Goal: Task Accomplishment & Management: Manage account settings

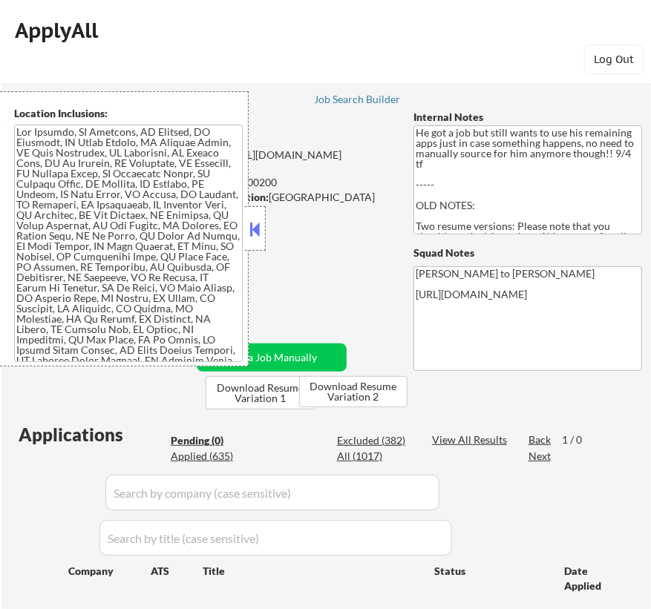
click at [256, 230] on button at bounding box center [255, 229] width 16 height 22
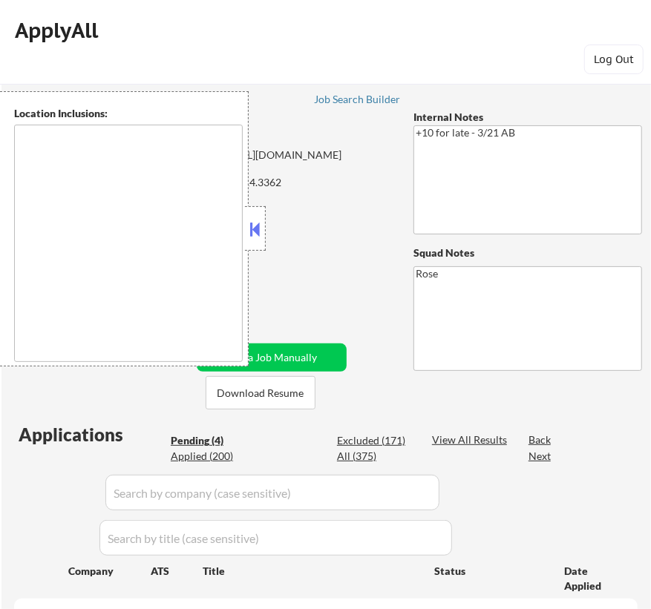
select select ""pending""
type textarea "San Francisco, CA Daly City, CA South San Francisco, CA Brisbane, CA Colma, CA …"
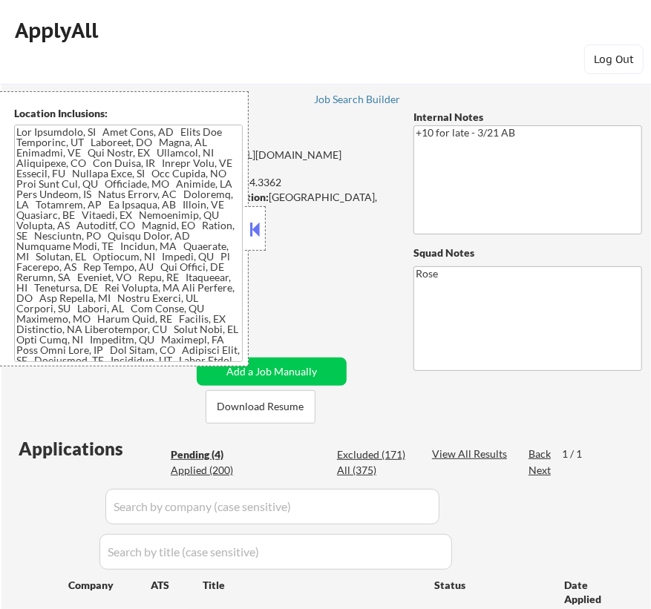
click at [255, 234] on button at bounding box center [255, 229] width 16 height 22
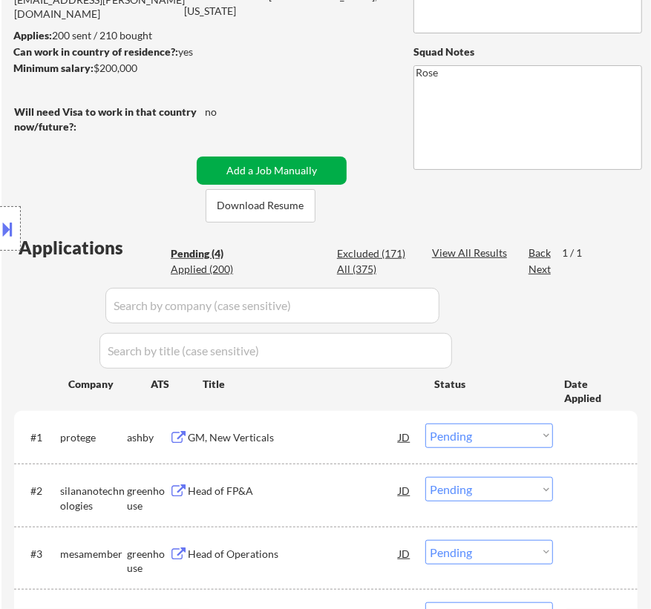
scroll to position [202, 0]
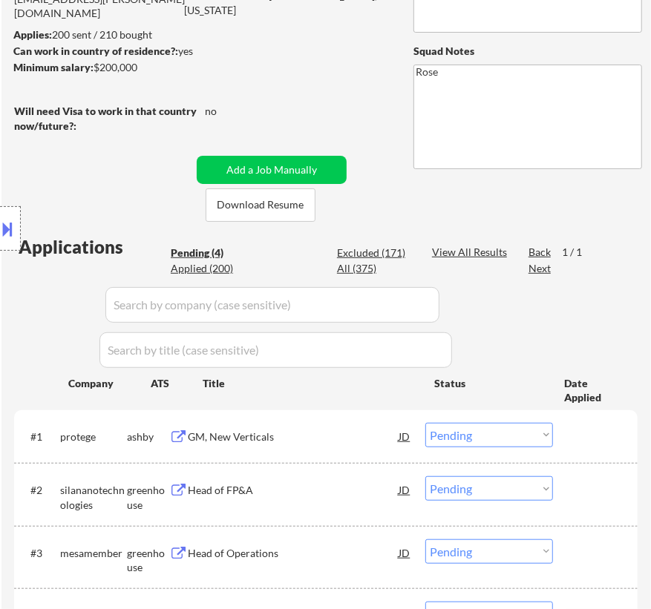
click at [292, 430] on div "GM, New Verticals" at bounding box center [293, 437] width 211 height 15
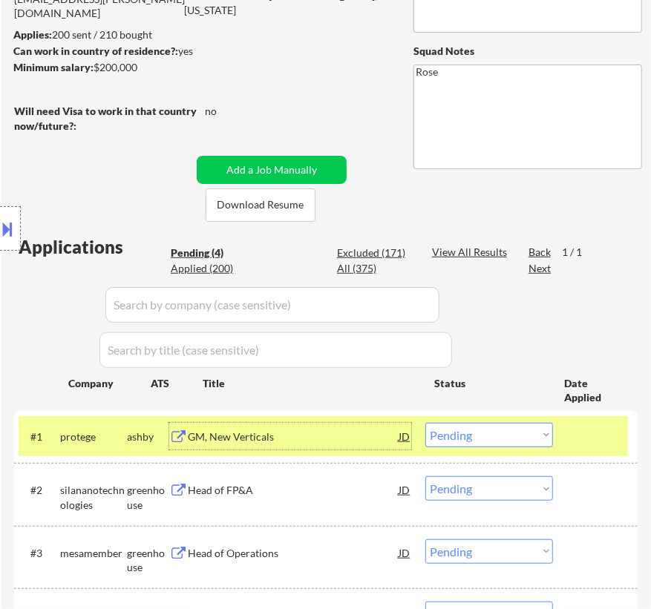
click at [512, 439] on select "Choose an option... Pending Applied Excluded (Questions) Excluded (Expired) Exc…" at bounding box center [489, 435] width 128 height 24
click at [425, 423] on select "Choose an option... Pending Applied Excluded (Questions) Excluded (Expired) Exc…" at bounding box center [489, 435] width 128 height 24
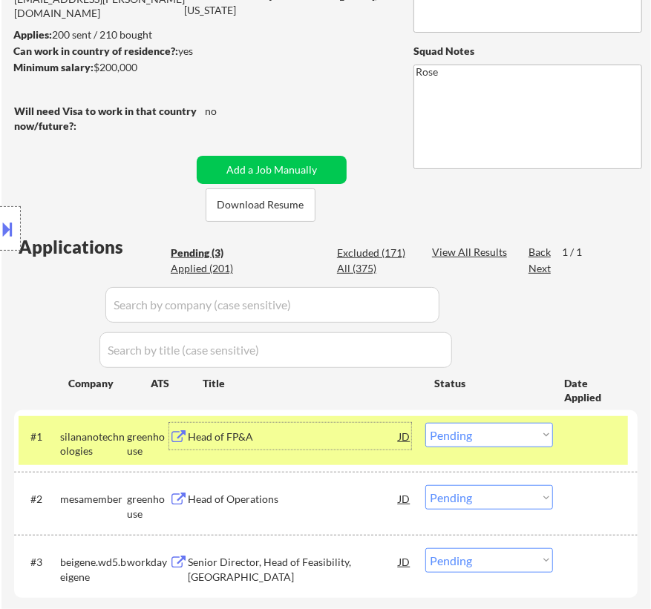
click at [348, 448] on div "Head of FP&A" at bounding box center [293, 436] width 211 height 27
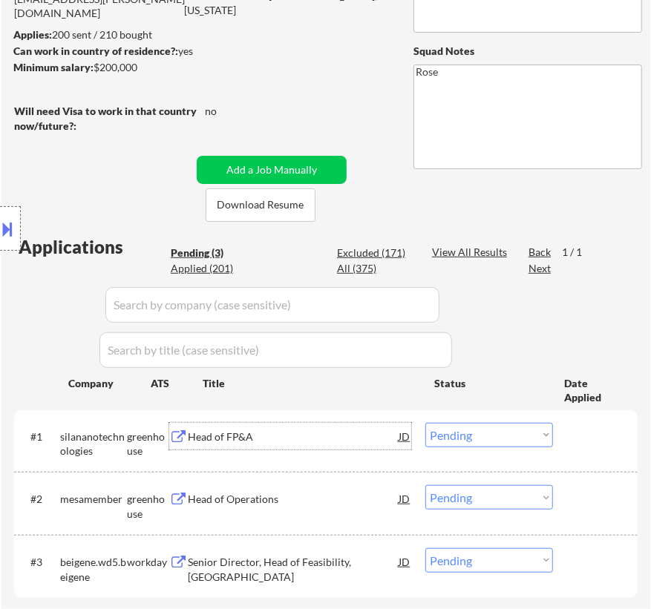
click at [493, 435] on select "Choose an option... Pending Applied Excluded (Questions) Excluded (Expired) Exc…" at bounding box center [489, 435] width 128 height 24
click at [425, 423] on select "Choose an option... Pending Applied Excluded (Questions) Excluded (Expired) Exc…" at bounding box center [489, 435] width 128 height 24
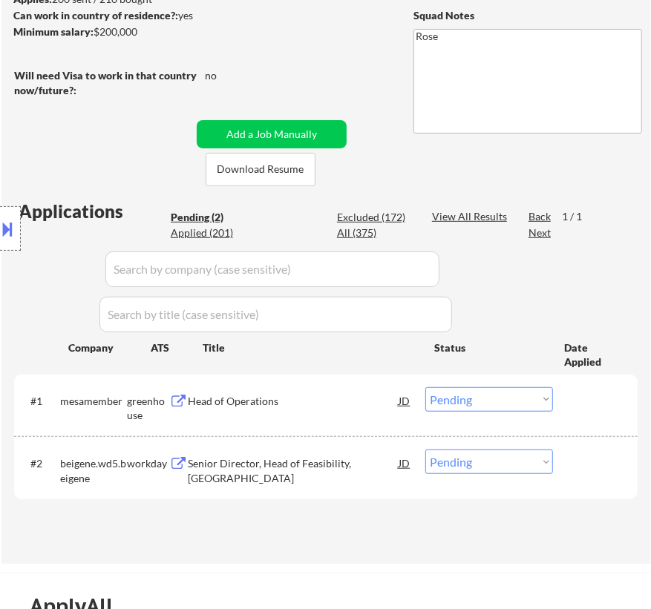
scroll to position [269, 0]
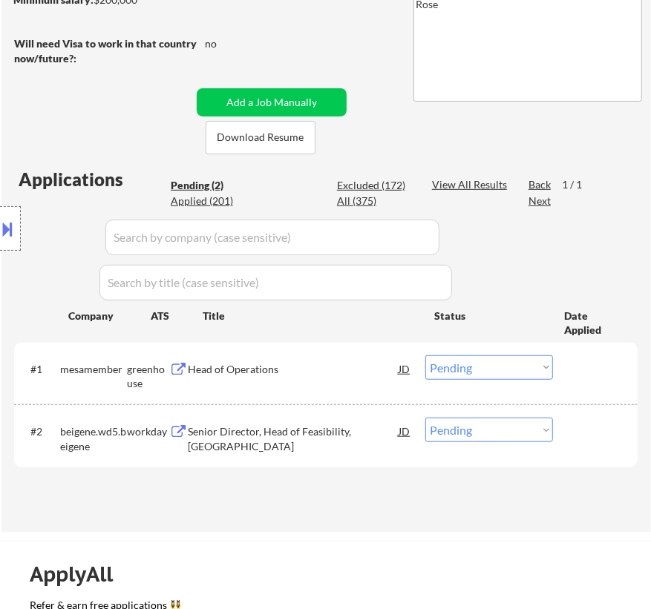
click at [321, 383] on div "#1 mesamember greenhouse Head of Operations JD Choose an option... Pending Appl…" at bounding box center [323, 373] width 609 height 49
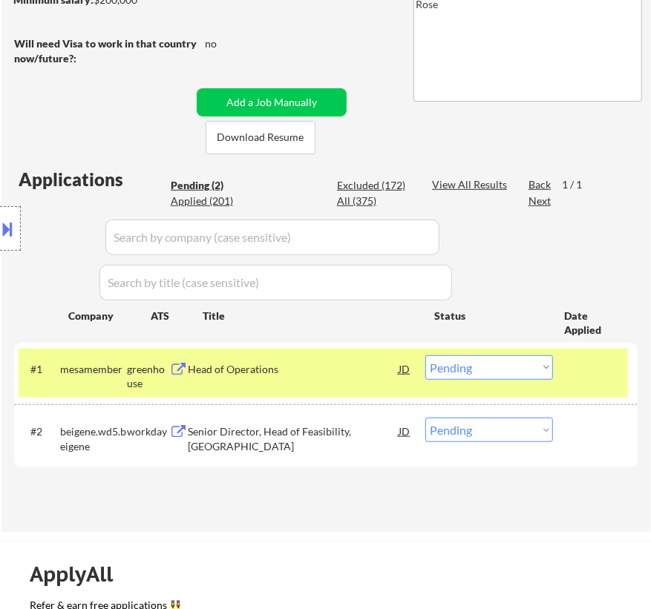
click at [328, 378] on div "Head of Operations" at bounding box center [293, 369] width 211 height 27
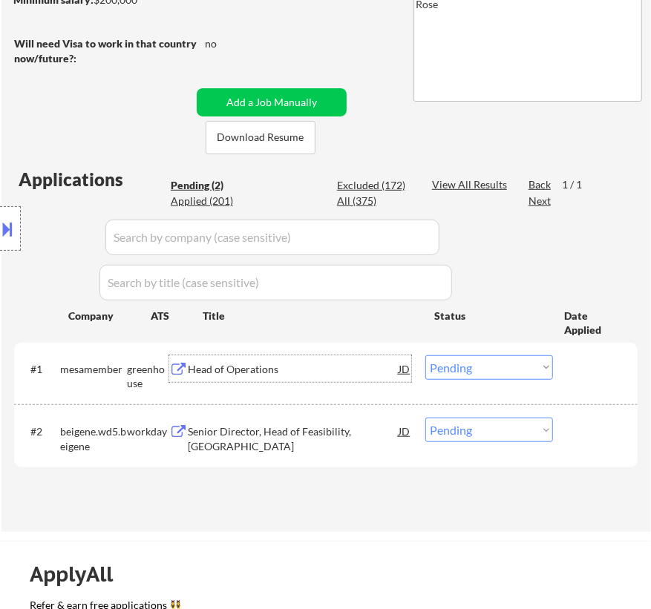
click at [532, 371] on select "Choose an option... Pending Applied Excluded (Questions) Excluded (Expired) Exc…" at bounding box center [489, 368] width 128 height 24
click at [425, 356] on select "Choose an option... Pending Applied Excluded (Questions) Excluded (Expired) Exc…" at bounding box center [489, 368] width 128 height 24
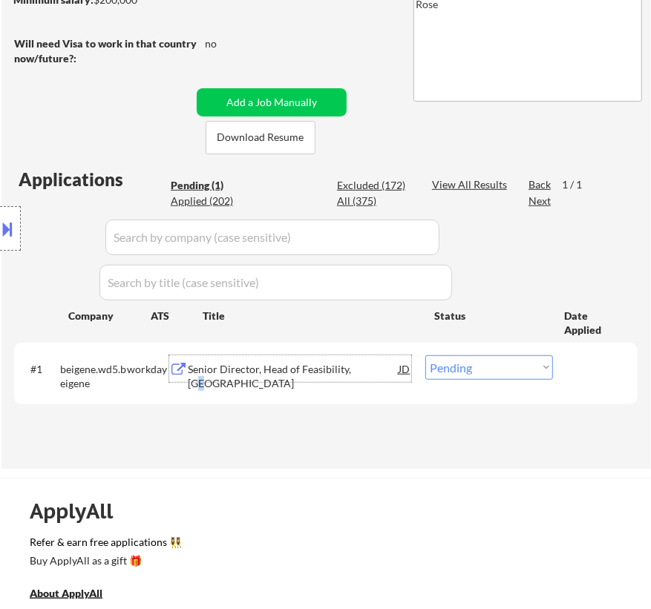
click at [367, 370] on div "Senior Director, Head of Feasibility, Americas" at bounding box center [293, 376] width 211 height 29
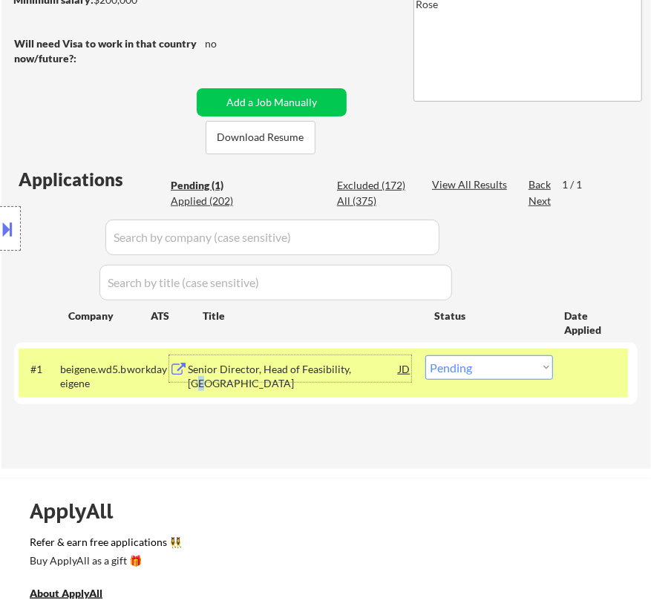
click at [521, 365] on select "Choose an option... Pending Applied Excluded (Questions) Excluded (Expired) Exc…" at bounding box center [489, 368] width 128 height 24
select select ""excluded__bad_match_""
click at [425, 356] on select "Choose an option... Pending Applied Excluded (Questions) Excluded (Expired) Exc…" at bounding box center [489, 368] width 128 height 24
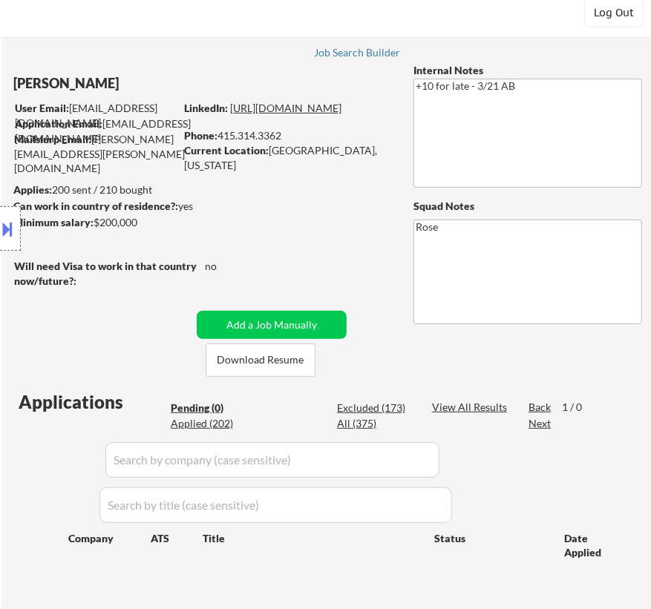
scroll to position [67, 0]
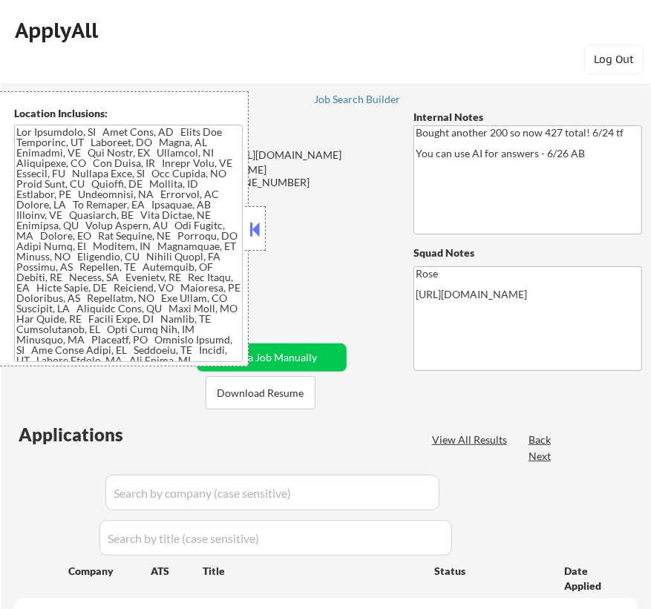
select select ""pending""
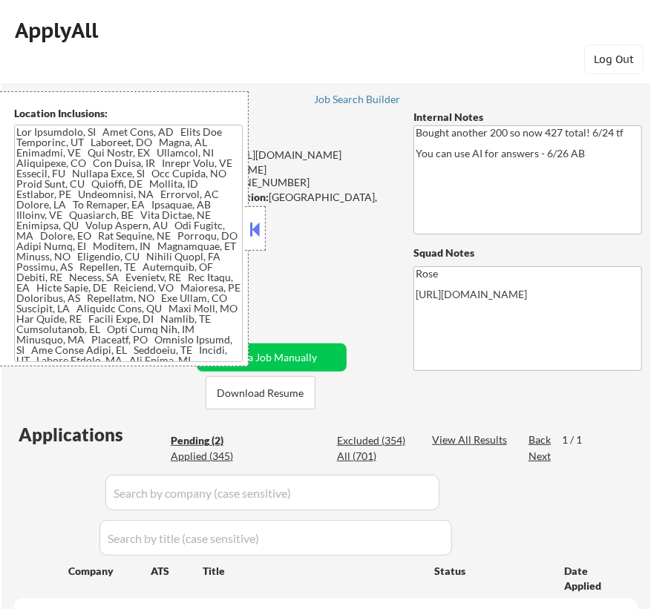
click at [255, 226] on button at bounding box center [255, 229] width 16 height 22
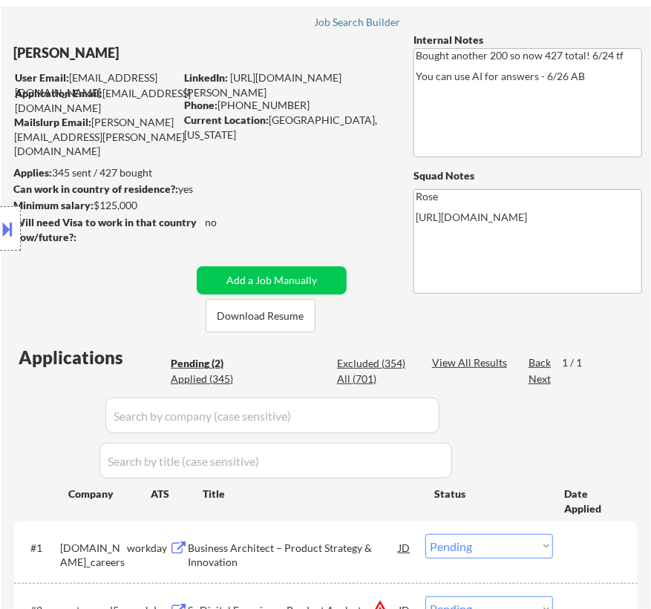
scroll to position [269, 0]
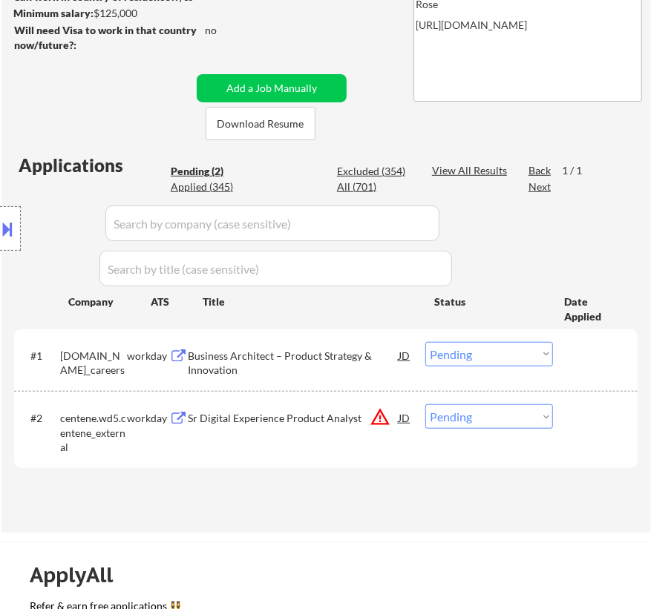
click at [370, 360] on div "Business Architect – Product Strategy & Innovation" at bounding box center [293, 363] width 211 height 29
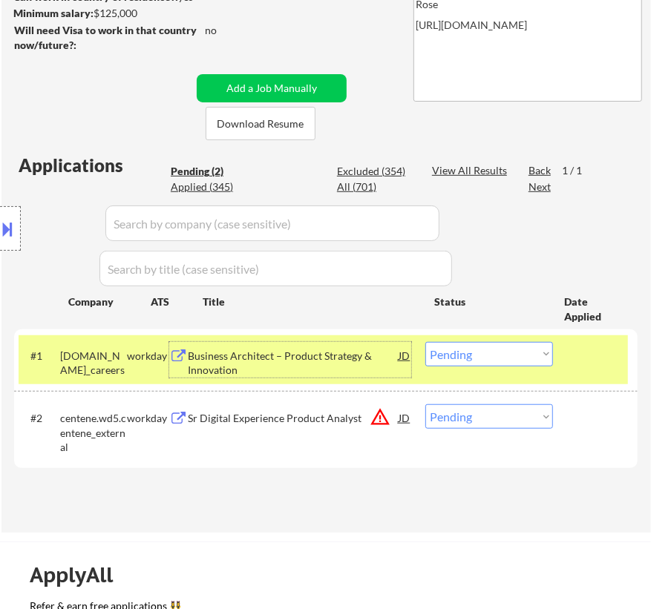
click at [503, 352] on select "Choose an option... Pending Applied Excluded (Questions) Excluded (Expired) Exc…" at bounding box center [489, 354] width 128 height 24
click at [425, 342] on select "Choose an option... Pending Applied Excluded (Questions) Excluded (Expired) Exc…" at bounding box center [489, 354] width 128 height 24
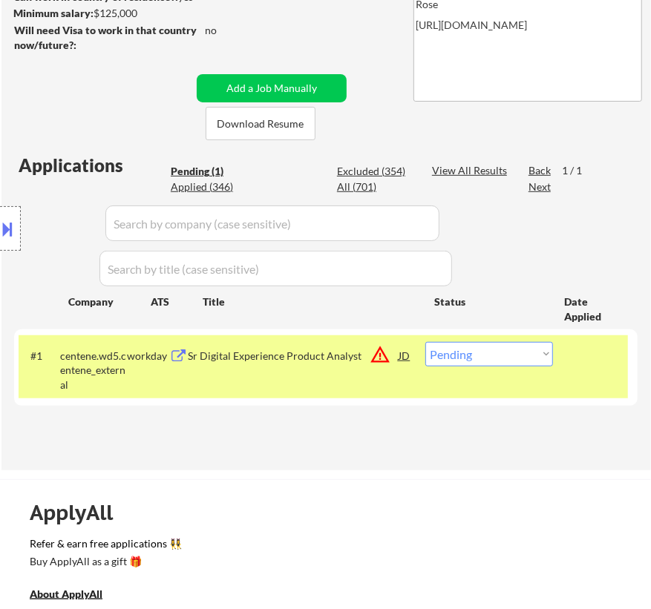
click at [496, 353] on select "Choose an option... Pending Applied Excluded (Questions) Excluded (Expired) Exc…" at bounding box center [489, 354] width 128 height 24
select select ""excluded""
click at [425, 342] on select "Choose an option... Pending Applied Excluded (Questions) Excluded (Expired) Exc…" at bounding box center [489, 354] width 128 height 24
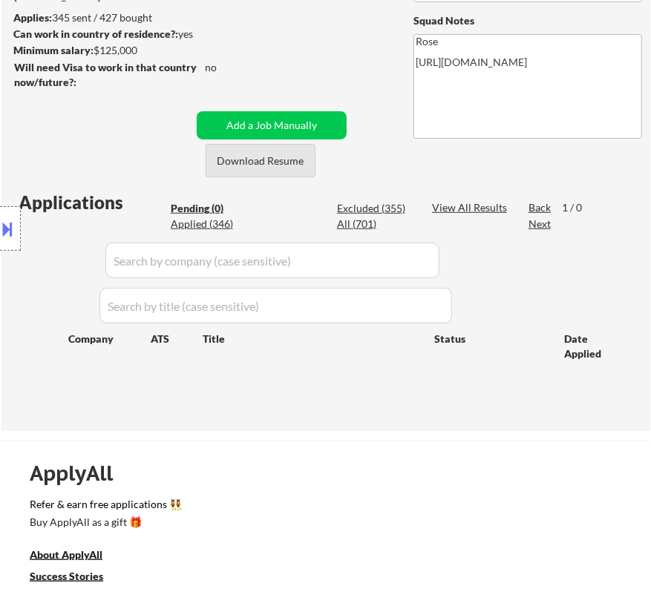
scroll to position [202, 0]
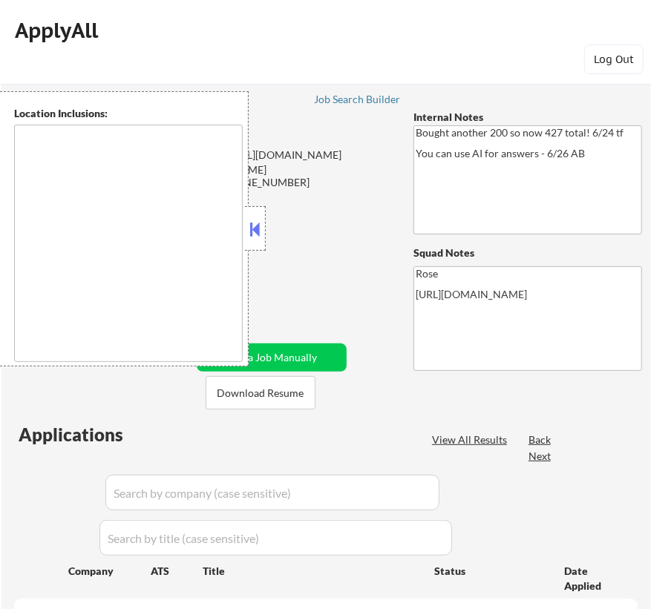
type textarea "[GEOGRAPHIC_DATA], [GEOGRAPHIC_DATA] [GEOGRAPHIC_DATA], [GEOGRAPHIC_DATA] [GEOG…"
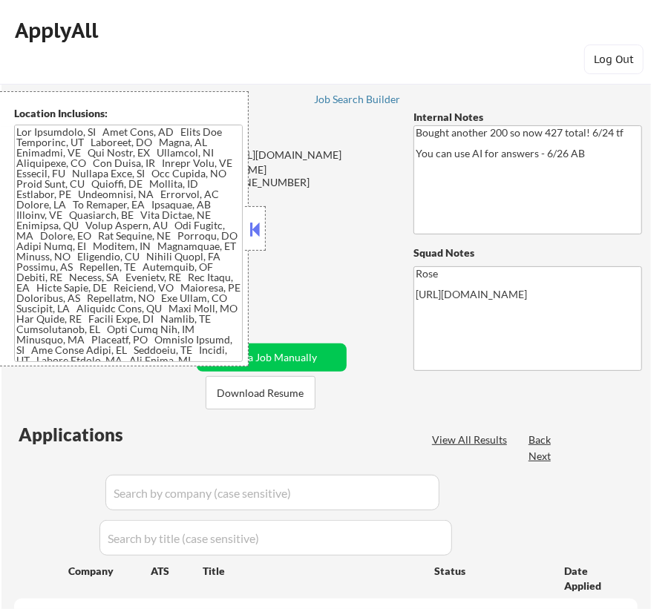
select select ""pending""
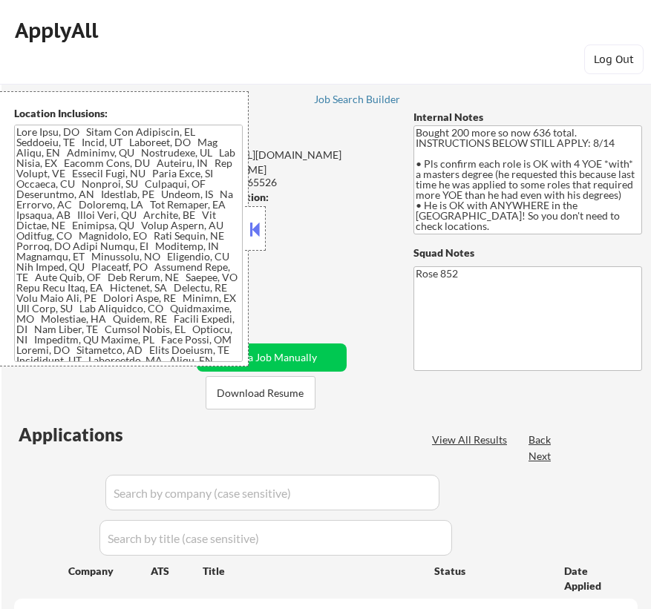
select select ""pending""
click at [258, 228] on button at bounding box center [255, 229] width 16 height 22
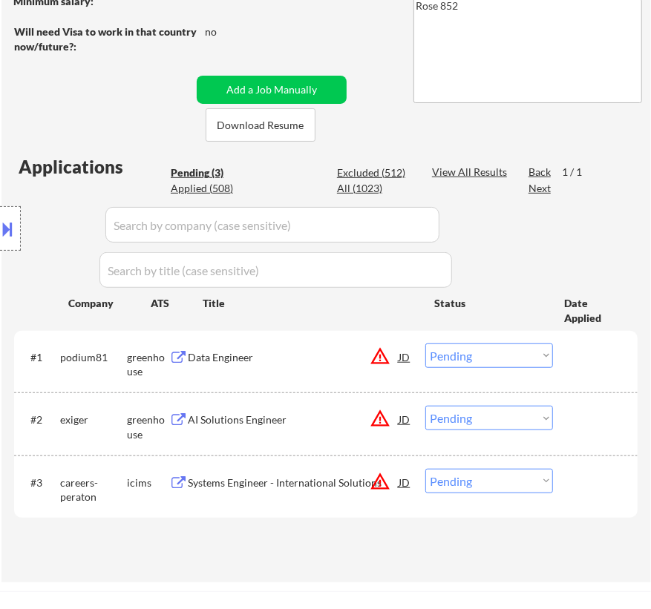
scroll to position [269, 0]
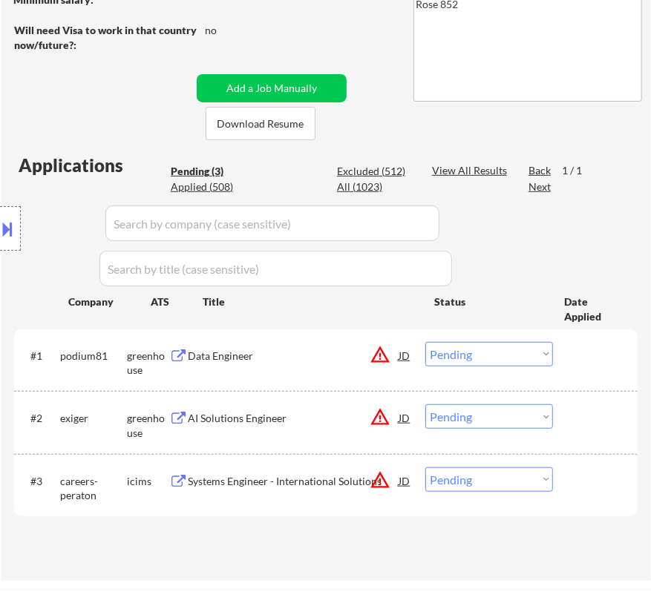
click at [272, 353] on div "Data Engineer" at bounding box center [293, 356] width 211 height 15
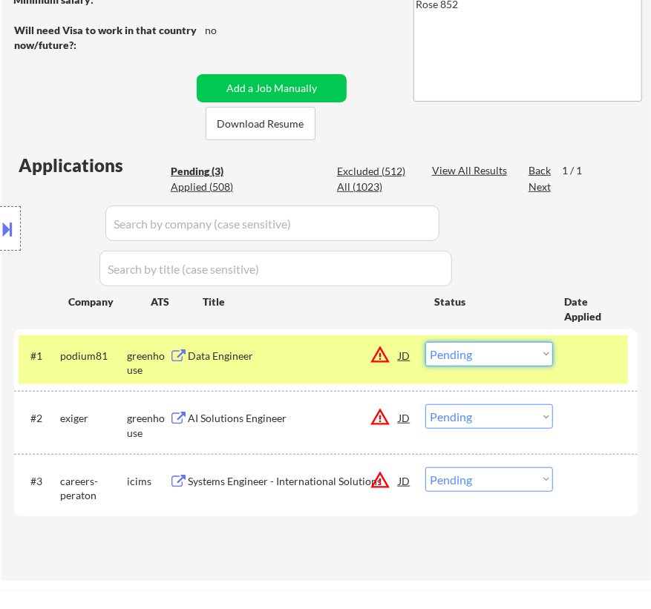
click at [535, 362] on select "Choose an option... Pending Applied Excluded (Questions) Excluded (Expired) Exc…" at bounding box center [489, 354] width 128 height 24
click at [425, 342] on select "Choose an option... Pending Applied Excluded (Questions) Excluded (Expired) Exc…" at bounding box center [489, 354] width 128 height 24
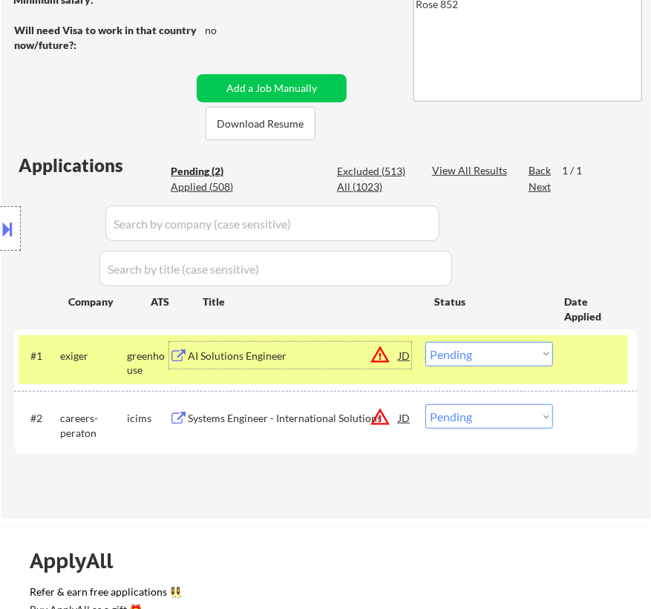
click at [333, 358] on div "AI Solutions Engineer" at bounding box center [293, 356] width 211 height 15
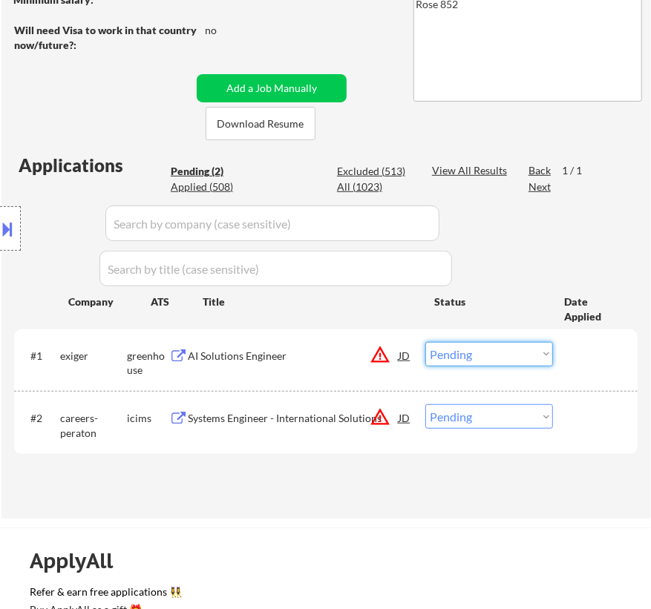
click at [438, 353] on select "Choose an option... Pending Applied Excluded (Questions) Excluded (Expired) Exc…" at bounding box center [489, 354] width 128 height 24
click at [425, 342] on select "Choose an option... Pending Applied Excluded (Questions) Excluded (Expired) Exc…" at bounding box center [489, 354] width 128 height 24
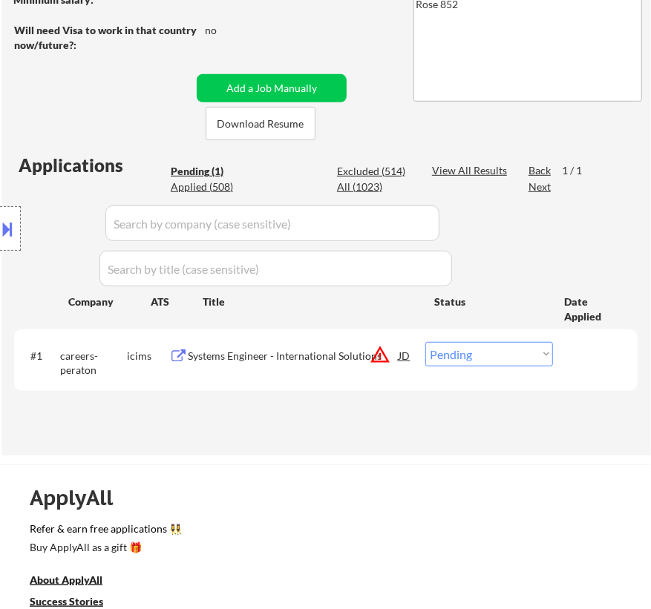
click at [331, 356] on div "Systems Engineer - International Solutions" at bounding box center [293, 356] width 211 height 15
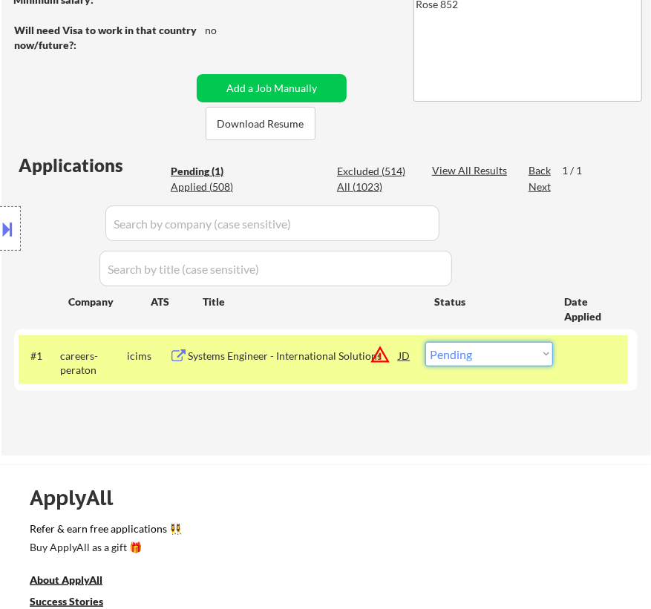
click at [545, 355] on select "Choose an option... Pending Applied Excluded (Questions) Excluded (Expired) Exc…" at bounding box center [489, 354] width 128 height 24
select select ""excluded__bad_match_""
click at [425, 342] on select "Choose an option... Pending Applied Excluded (Questions) Excluded (Expired) Exc…" at bounding box center [489, 354] width 128 height 24
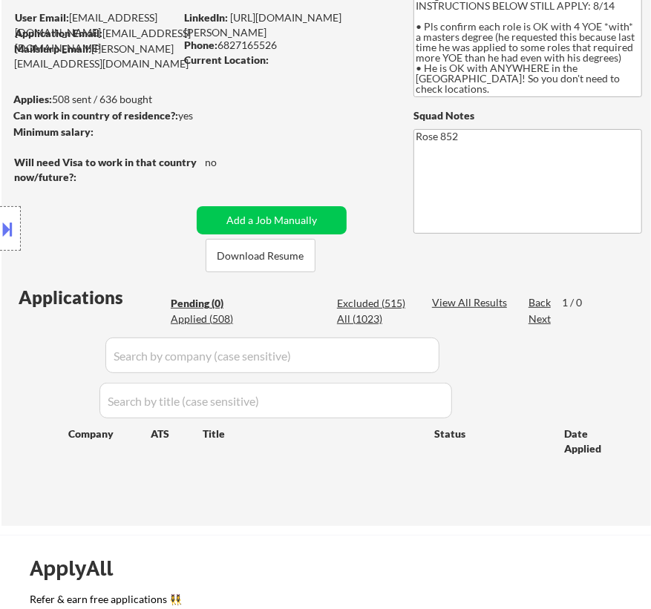
scroll to position [134, 0]
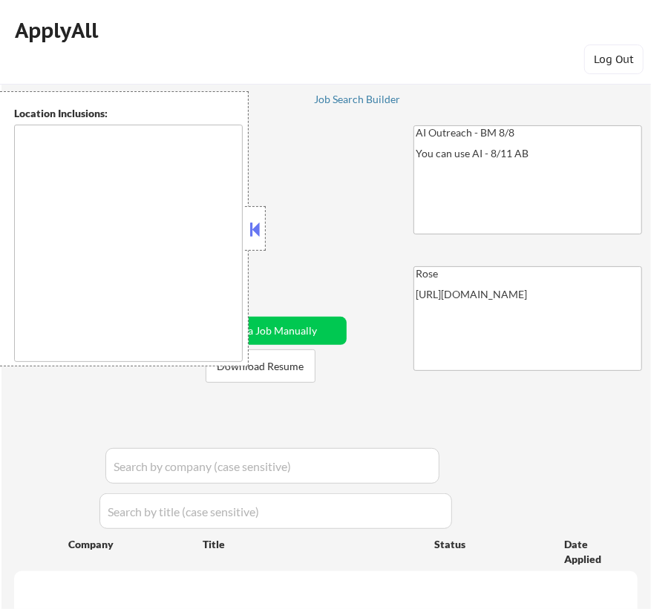
type textarea "[GEOGRAPHIC_DATA], [GEOGRAPHIC_DATA] [GEOGRAPHIC_DATA], [GEOGRAPHIC_DATA] [GEOG…"
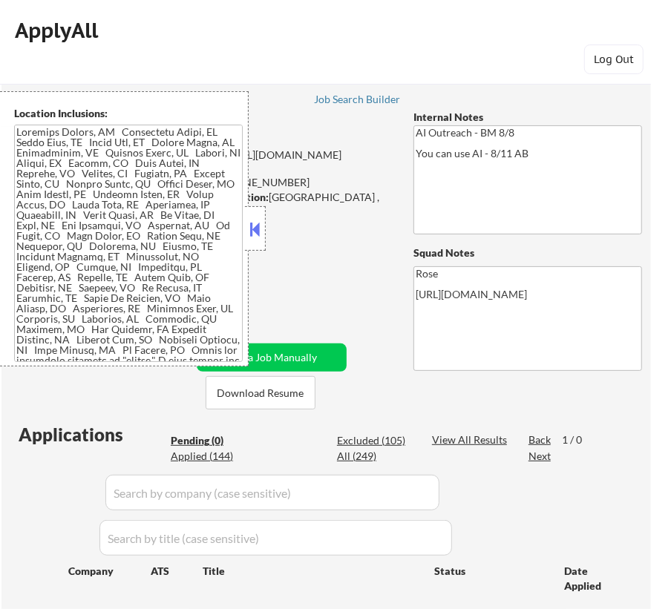
click at [258, 232] on button at bounding box center [255, 229] width 16 height 22
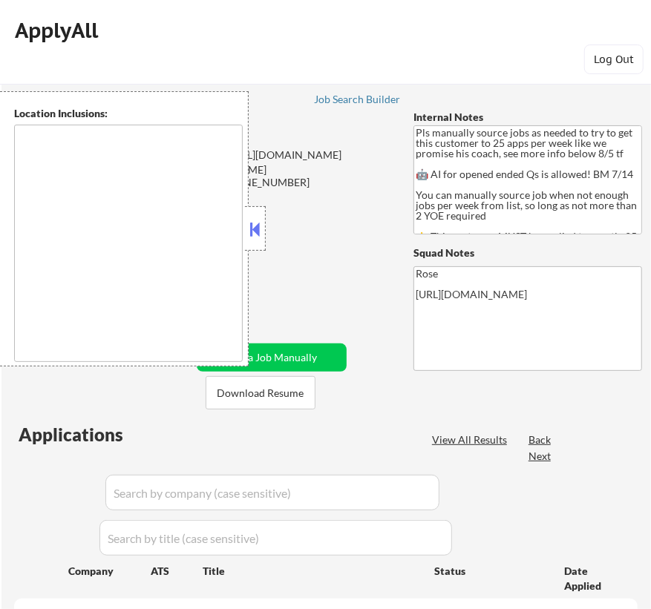
type textarea "Here is a list of metro areas, cities, and towns within approximately a 30-minu…"
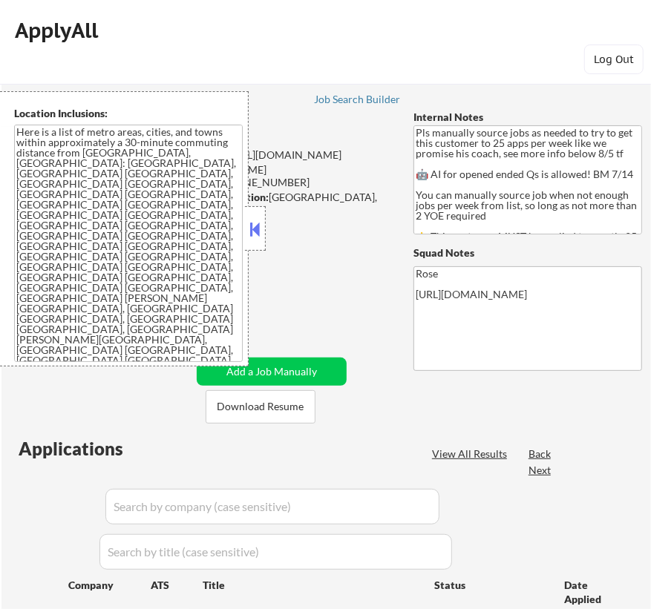
select select ""pending""
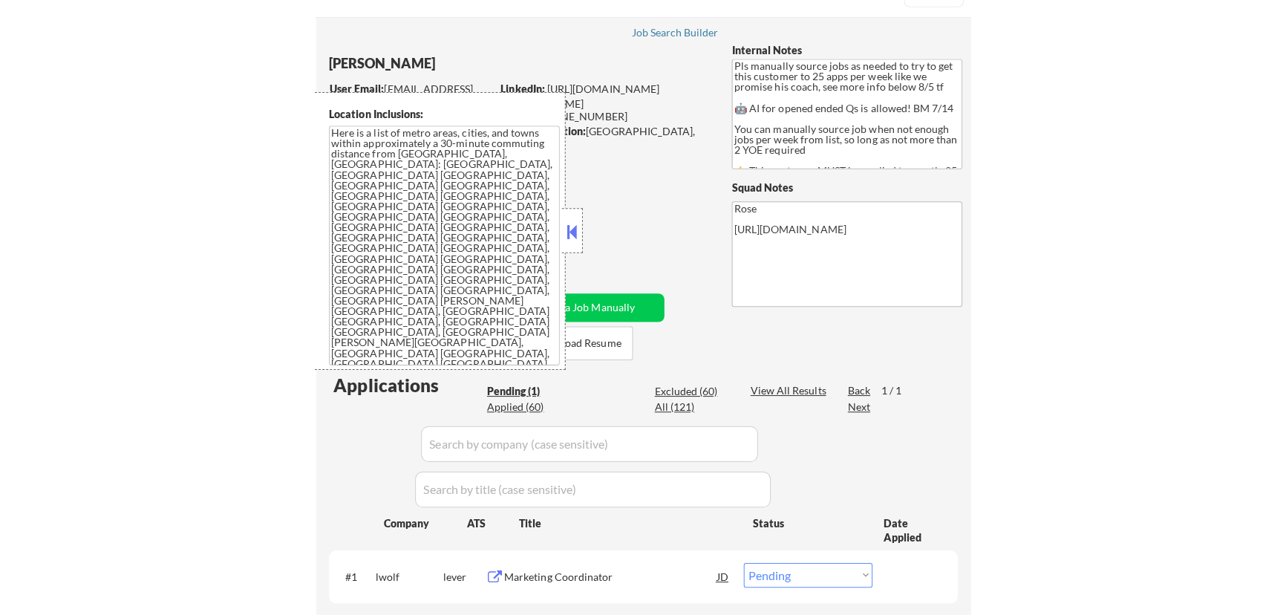
scroll to position [134, 0]
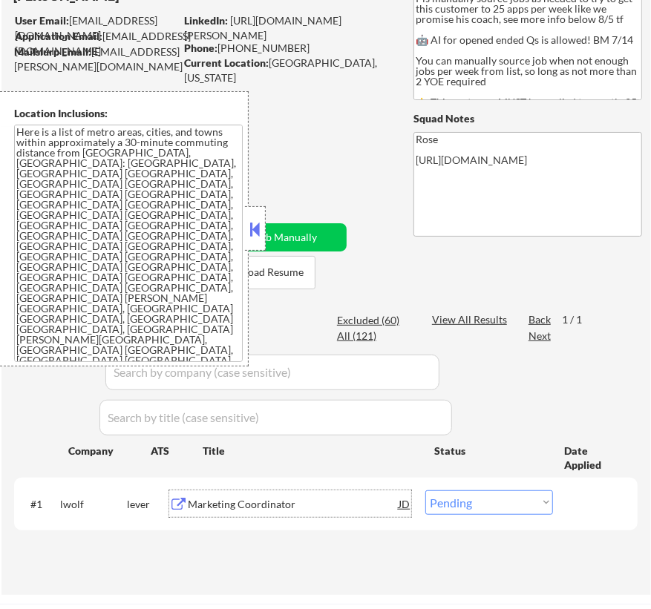
click at [329, 509] on div "Marketing Coordinator" at bounding box center [293, 504] width 211 height 15
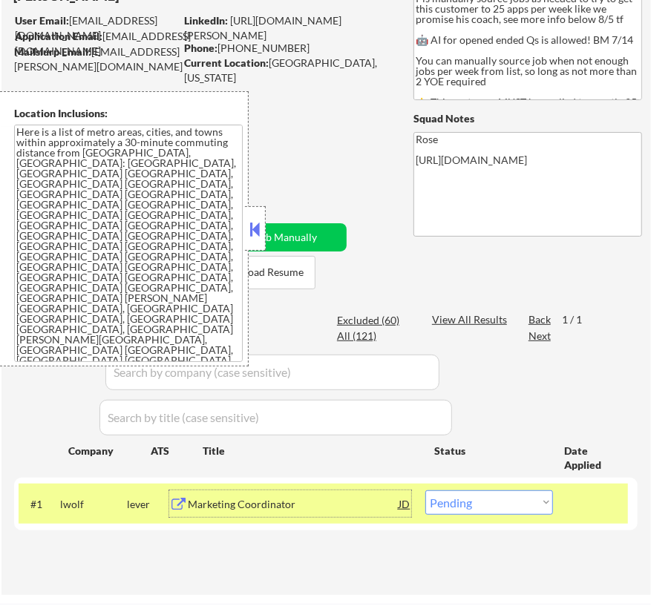
click at [253, 233] on button at bounding box center [255, 229] width 16 height 22
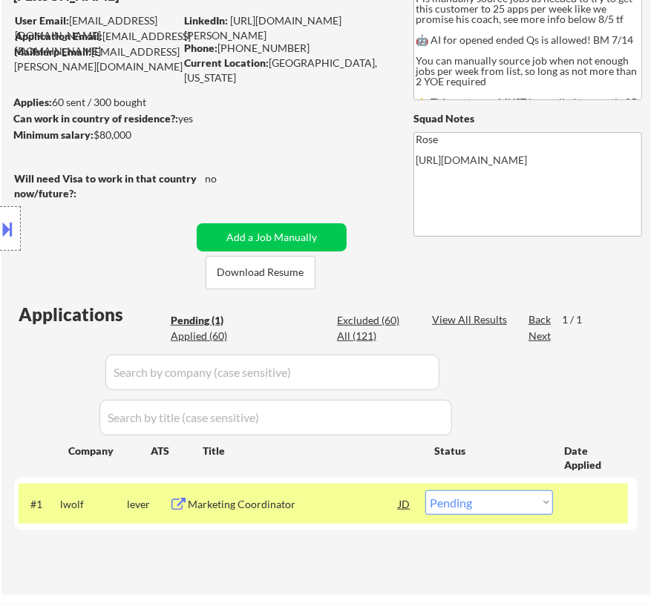
click at [213, 332] on div "Location Inclusions: Here is a list of metro areas, cities, and towns within ap…" at bounding box center [133, 228] width 266 height 275
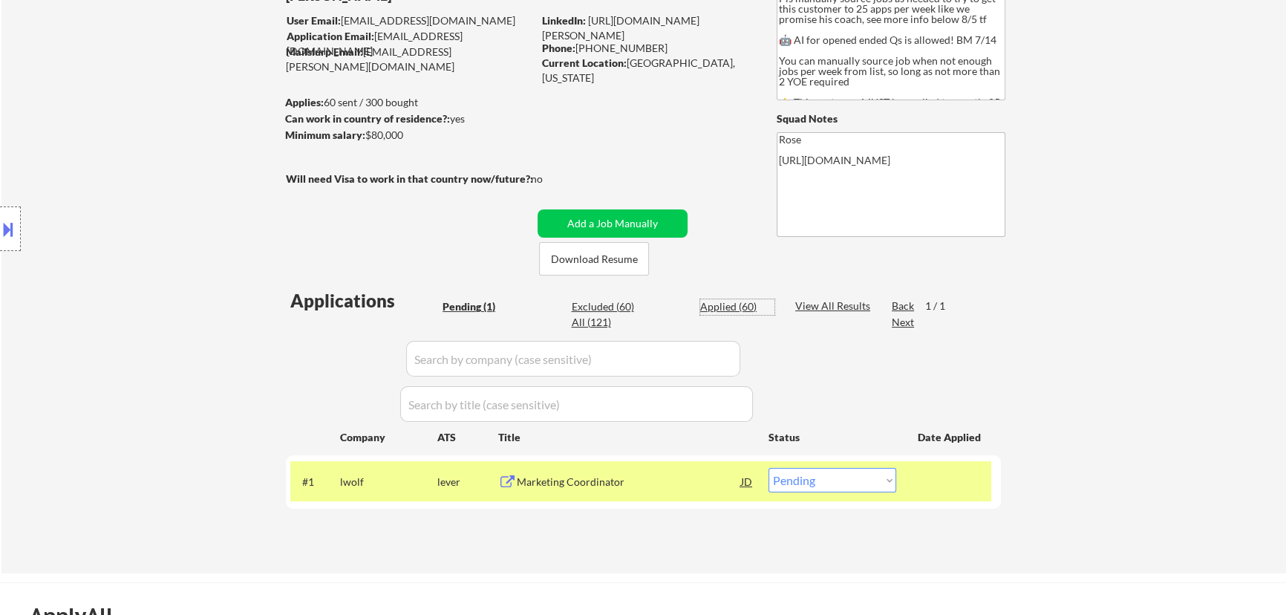
click at [650, 308] on div "Applied (60)" at bounding box center [737, 306] width 74 height 15
select select ""applied""
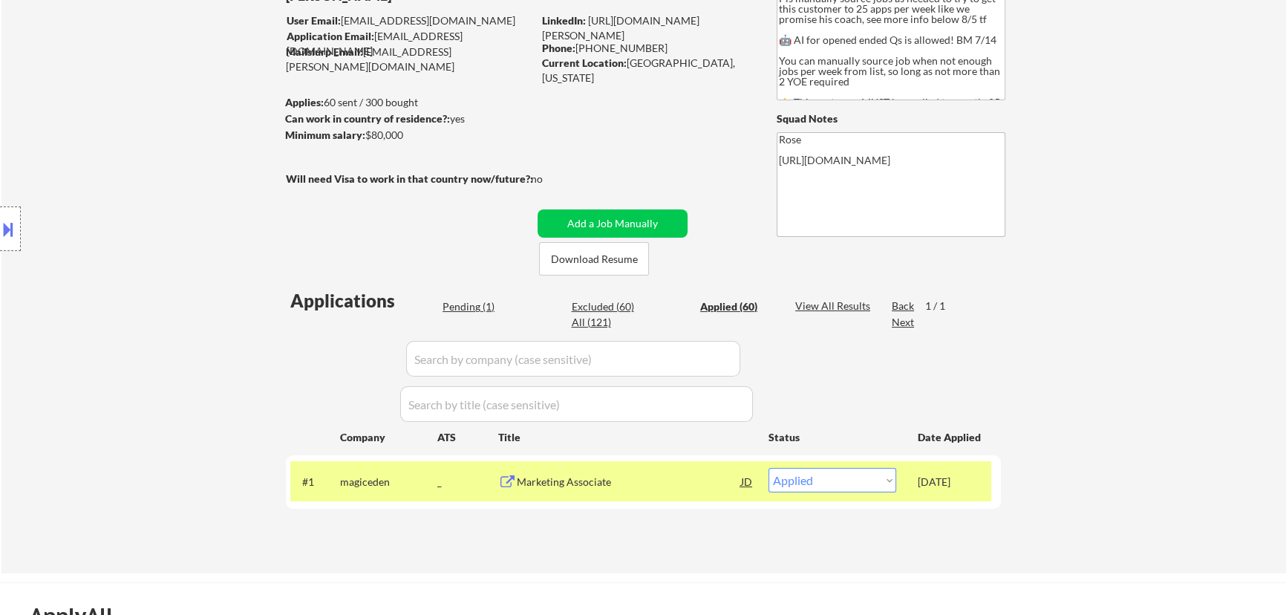
select select ""applied""
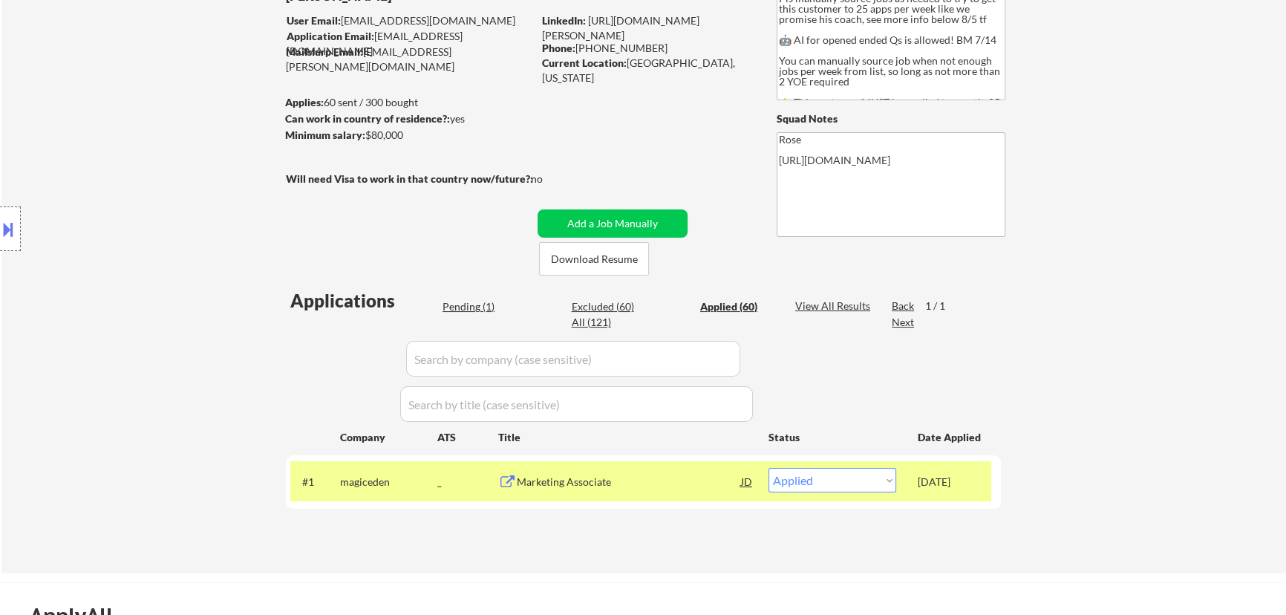
select select ""applied""
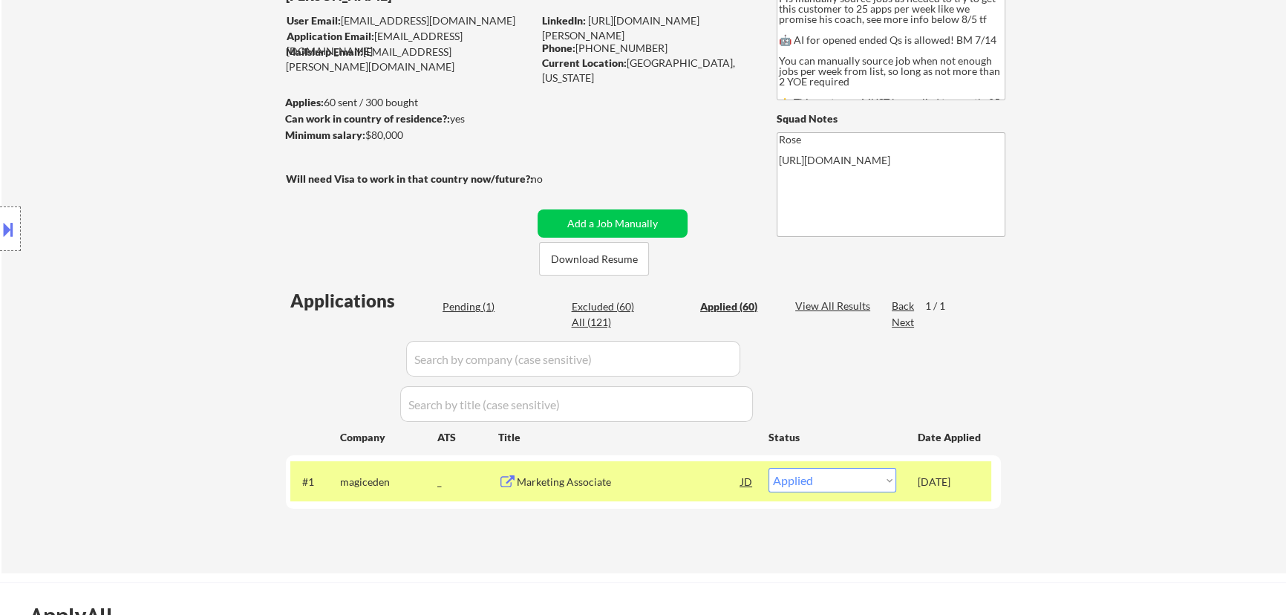
select select ""applied""
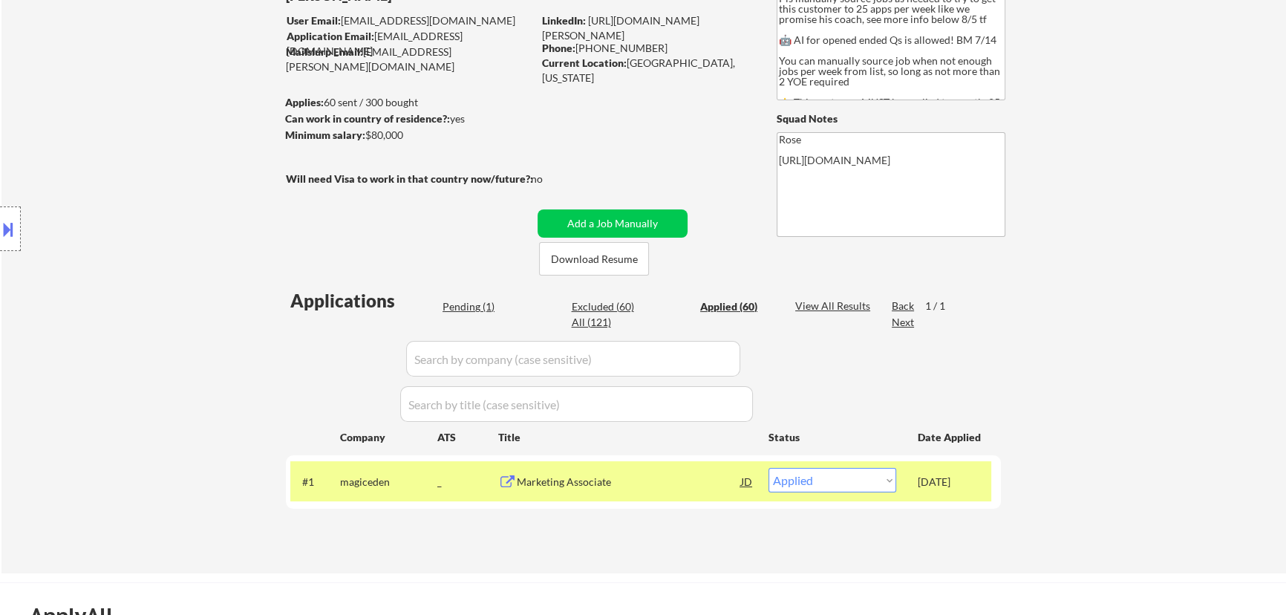
select select ""applied""
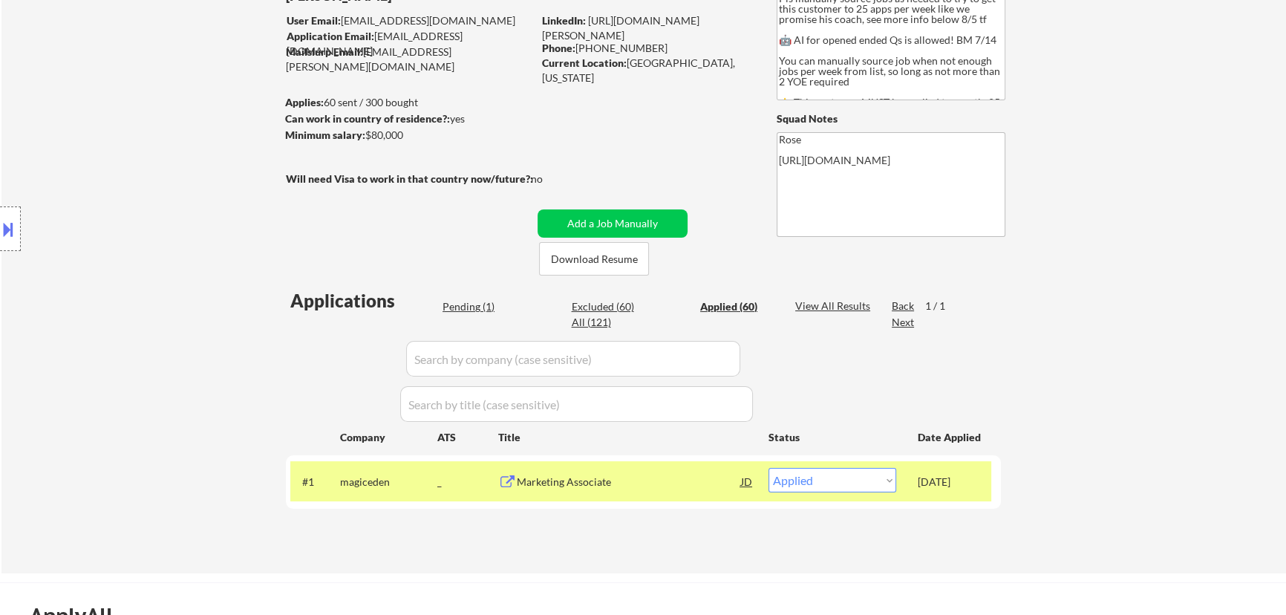
select select ""applied""
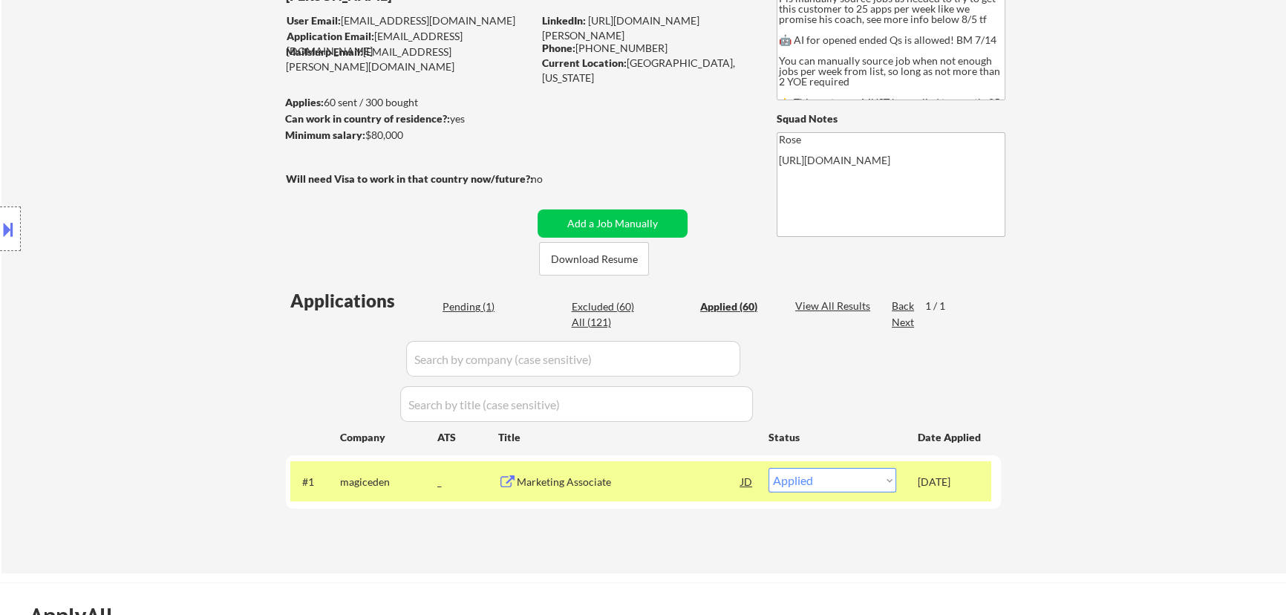
select select ""applied""
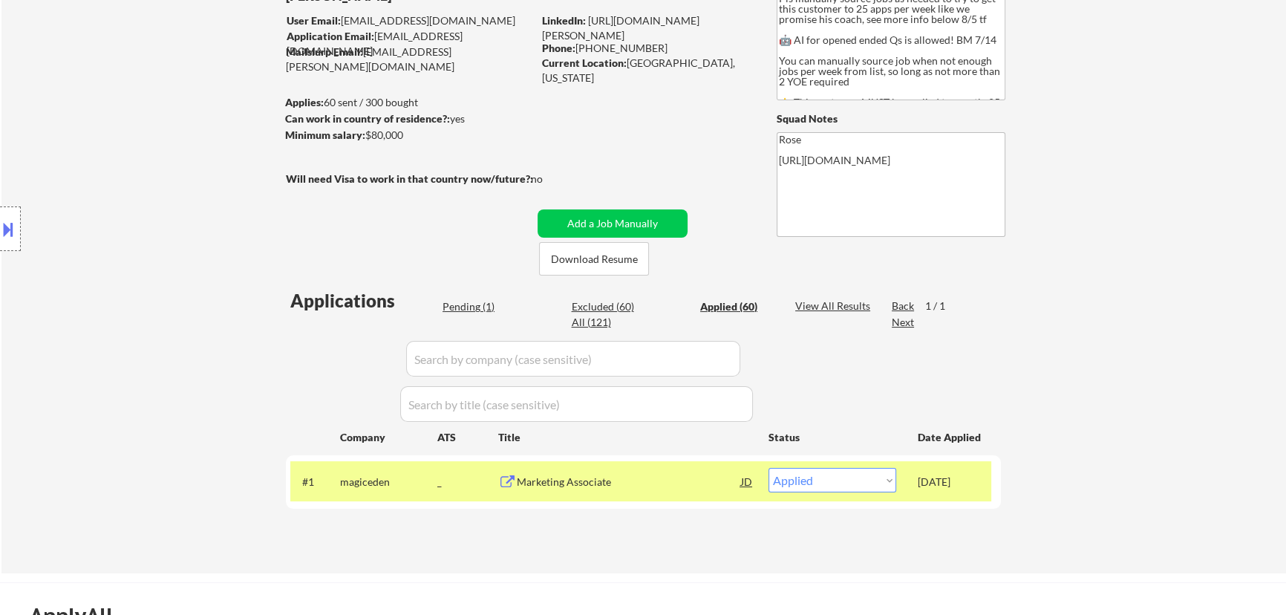
select select ""applied""
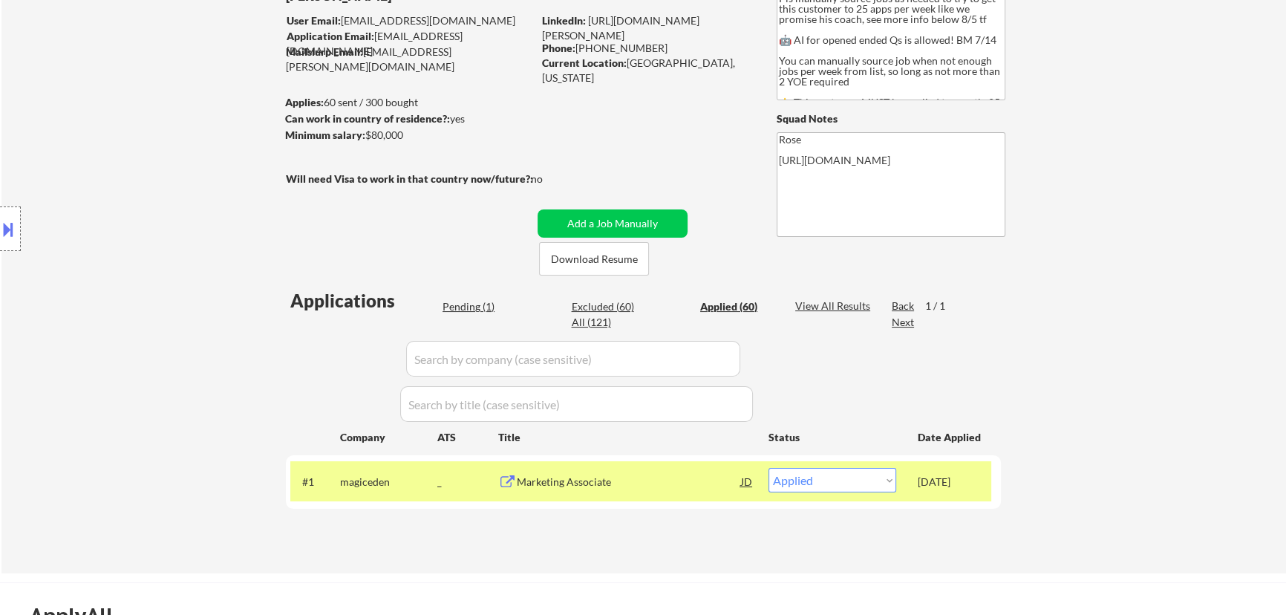
select select ""applied""
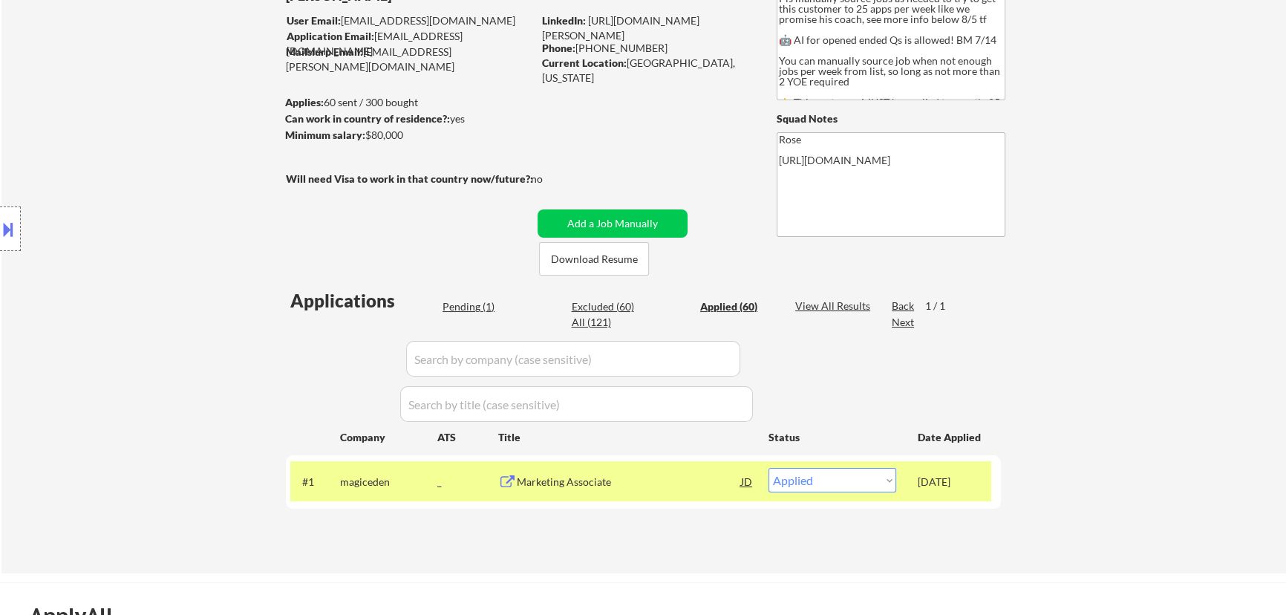
select select ""applied""
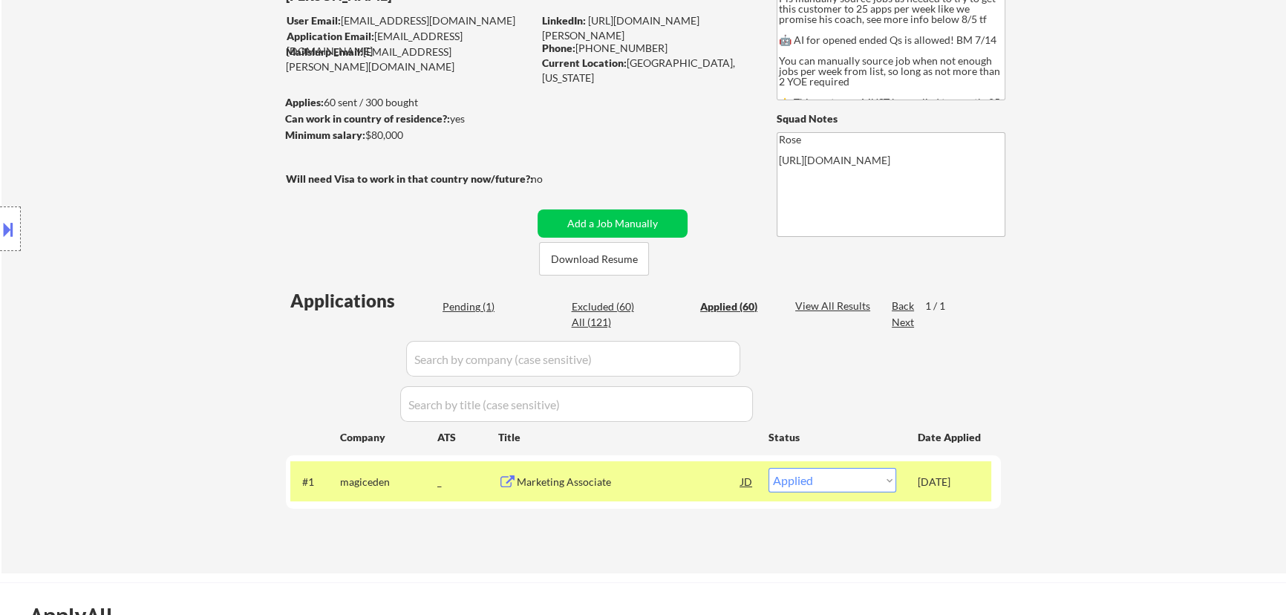
select select ""applied""
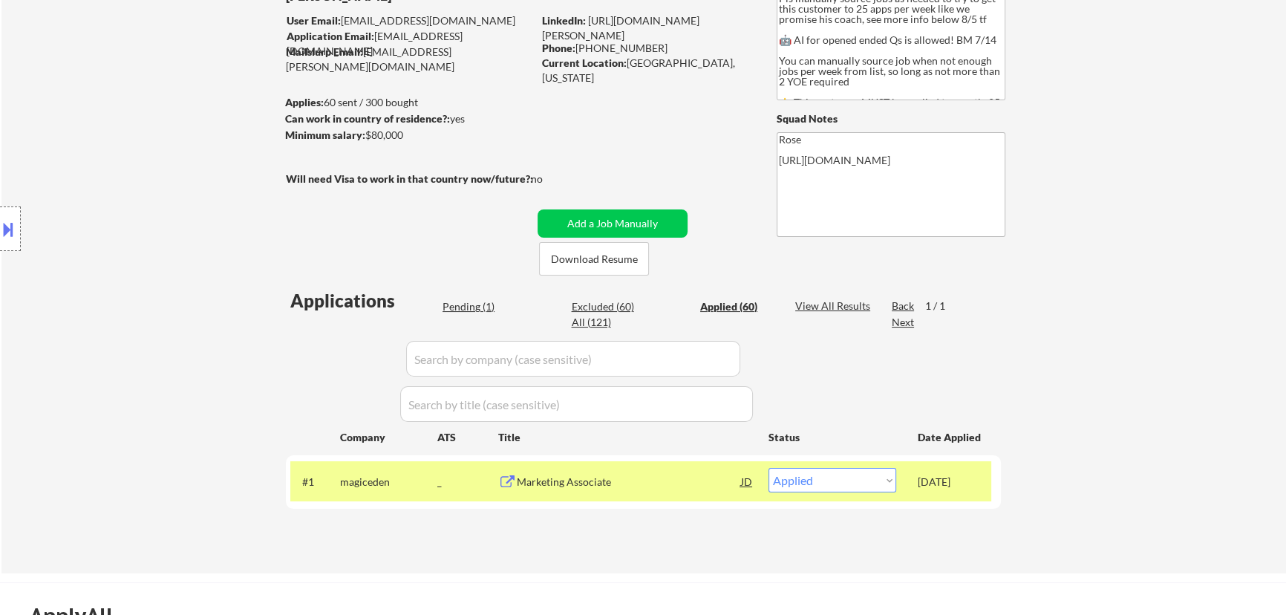
select select ""applied""
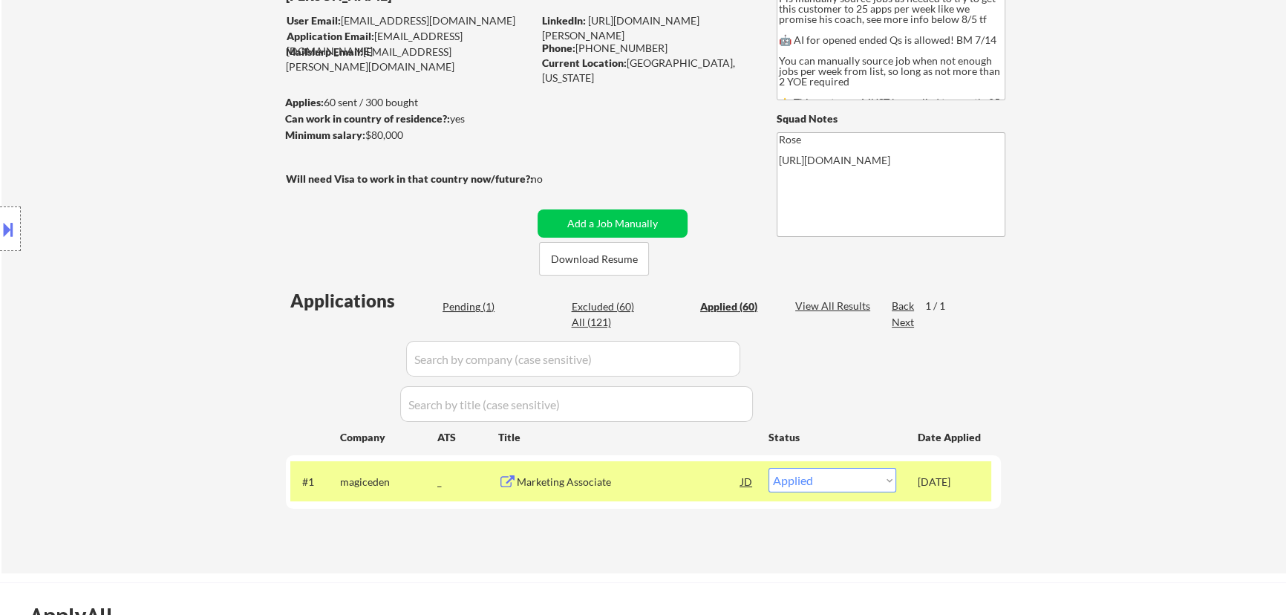
select select ""applied""
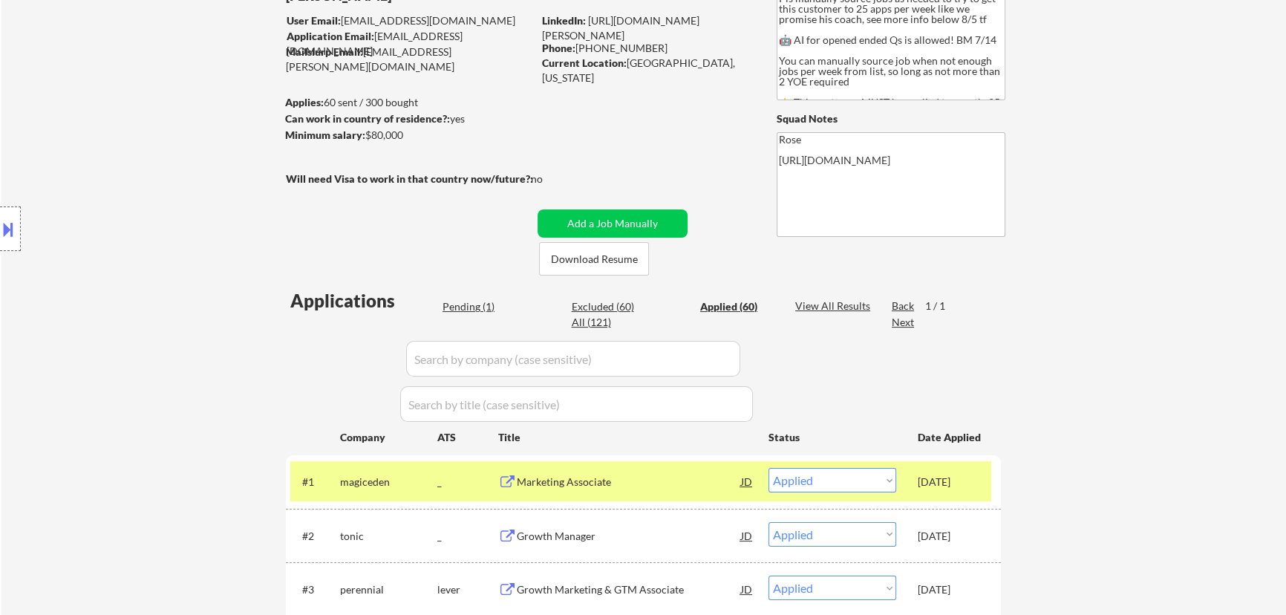
click at [650, 359] on input "input" at bounding box center [573, 359] width 334 height 36
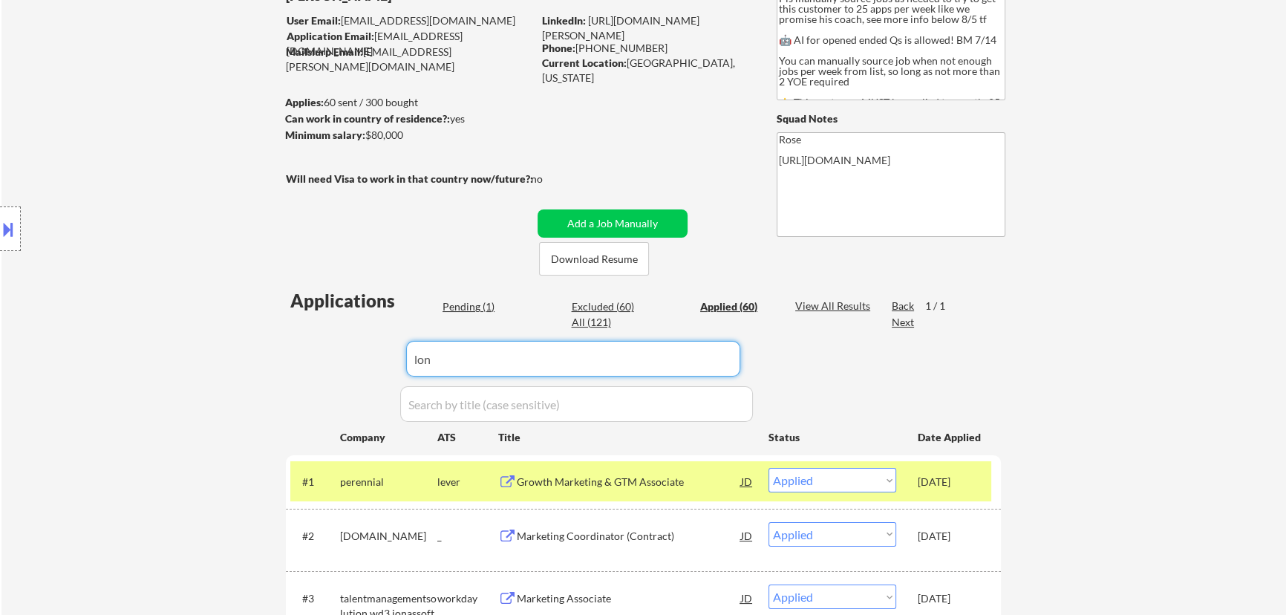
type input "lone"
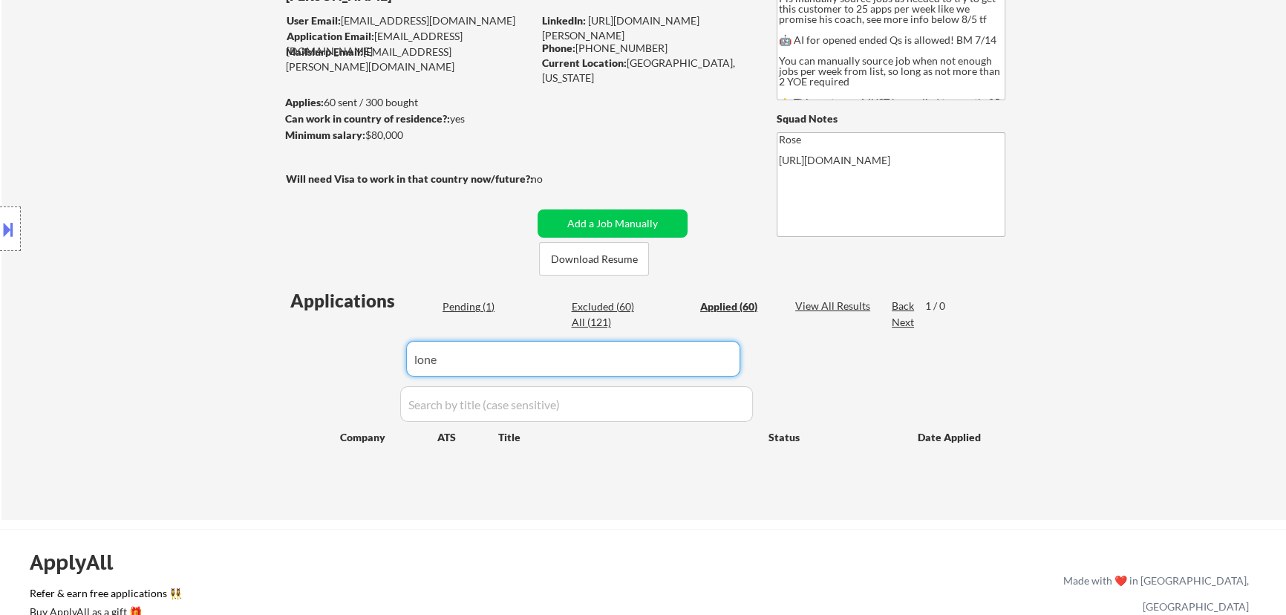
drag, startPoint x: 478, startPoint y: 362, endPoint x: 343, endPoint y: 383, distance: 136.7
click at [345, 383] on div "Applications Pending (1) Excluded (60) Applied (60) All (121) View All Results …" at bounding box center [643, 389] width 715 height 203
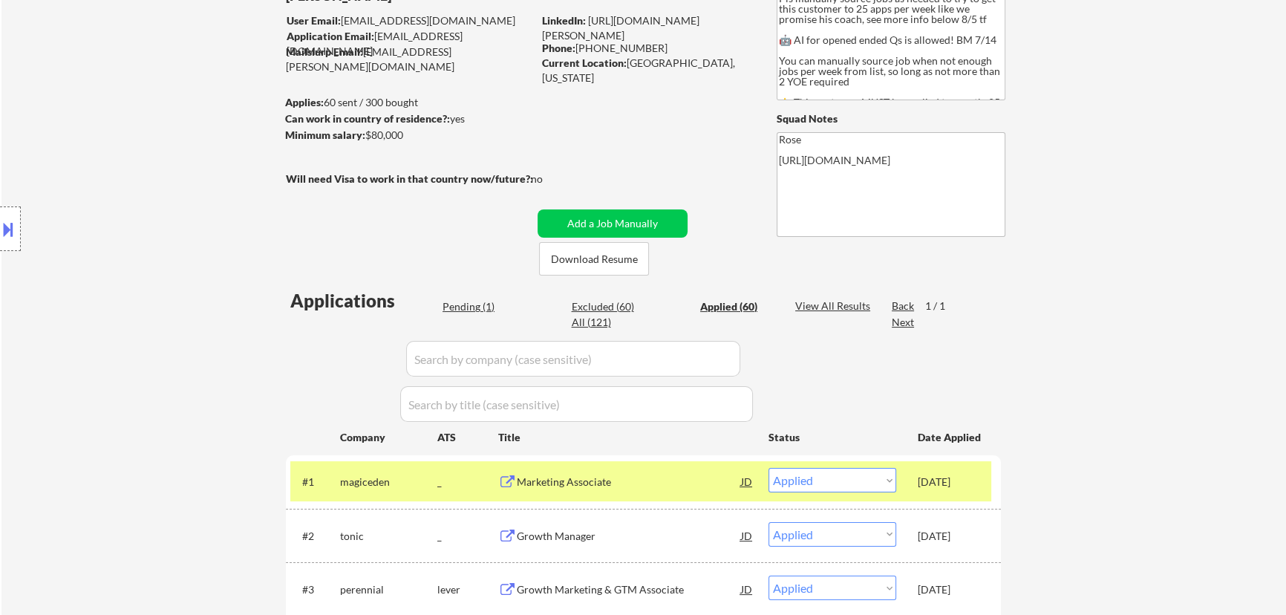
select select ""applied""
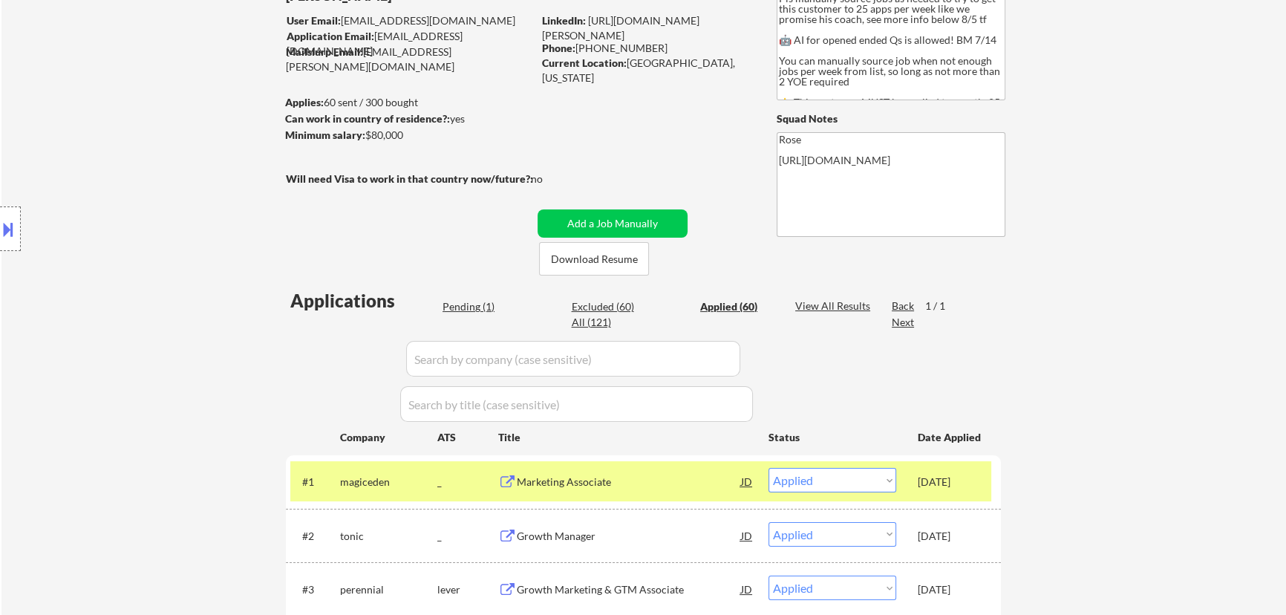
select select ""applied""
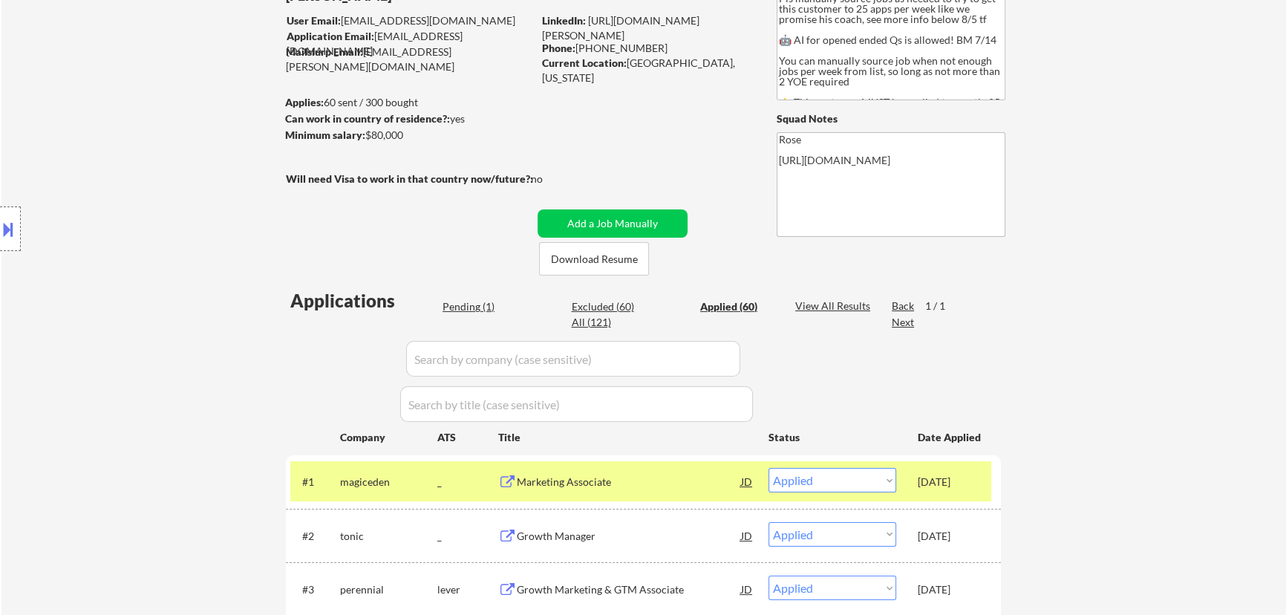
select select ""applied""
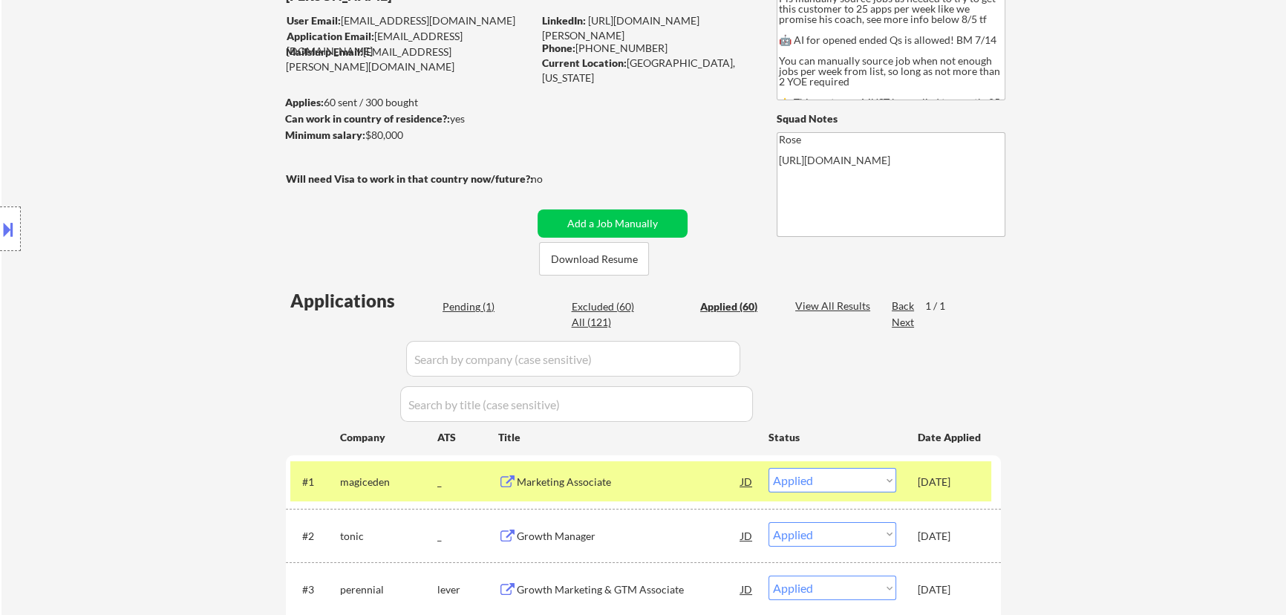
select select ""applied""
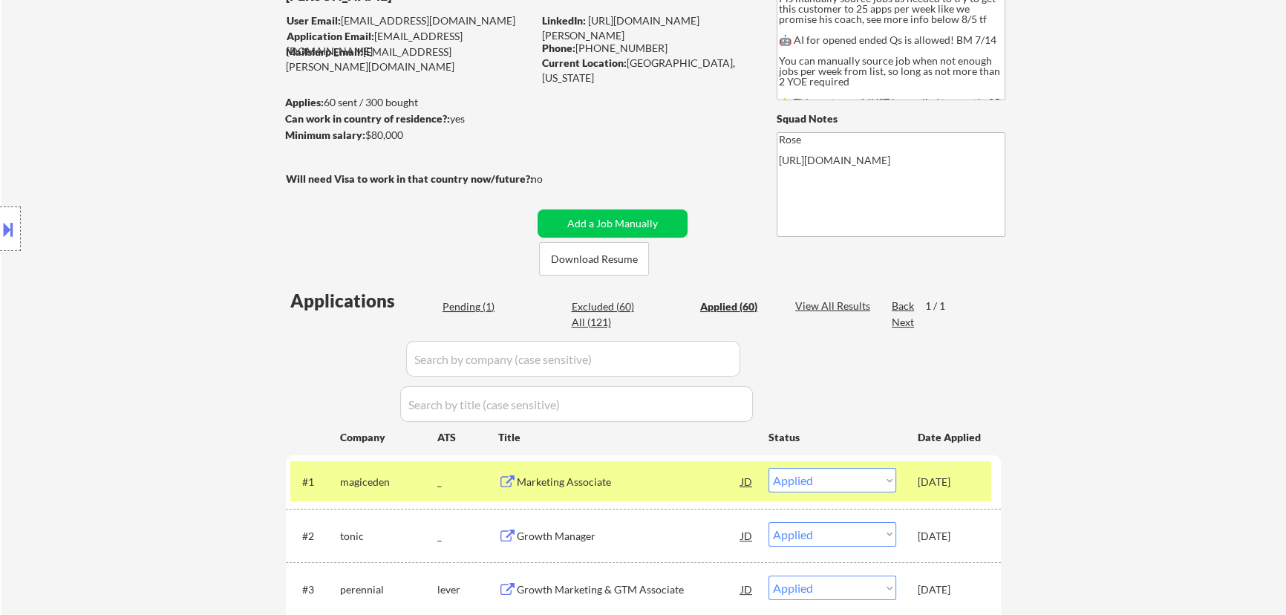
select select ""applied""
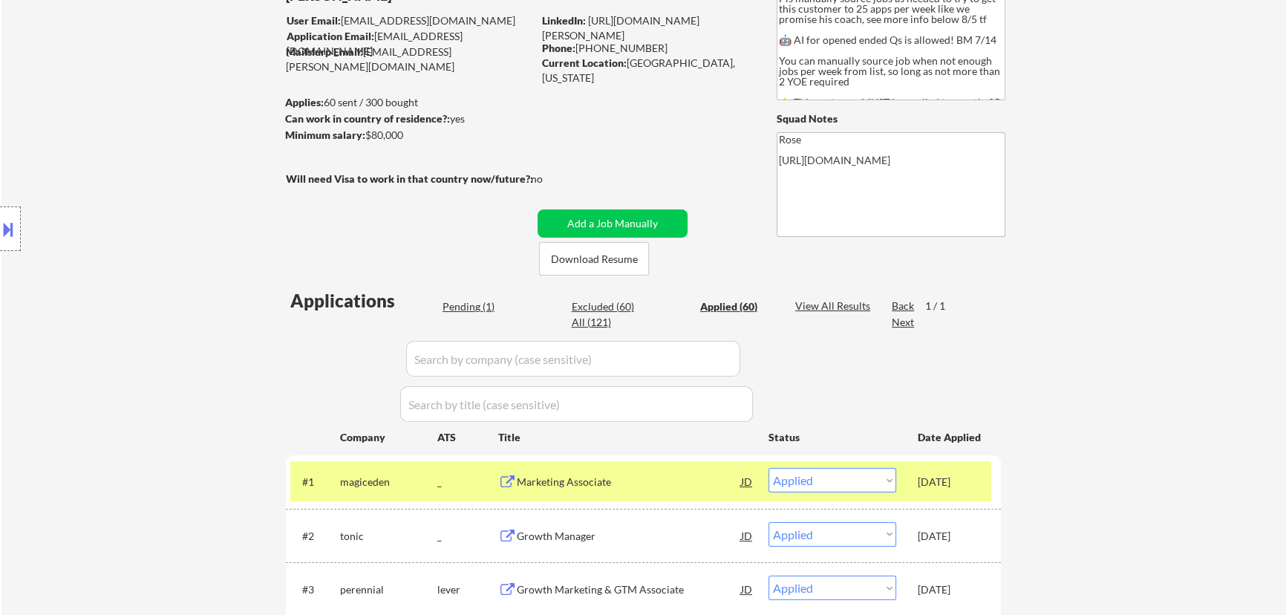
select select ""applied""
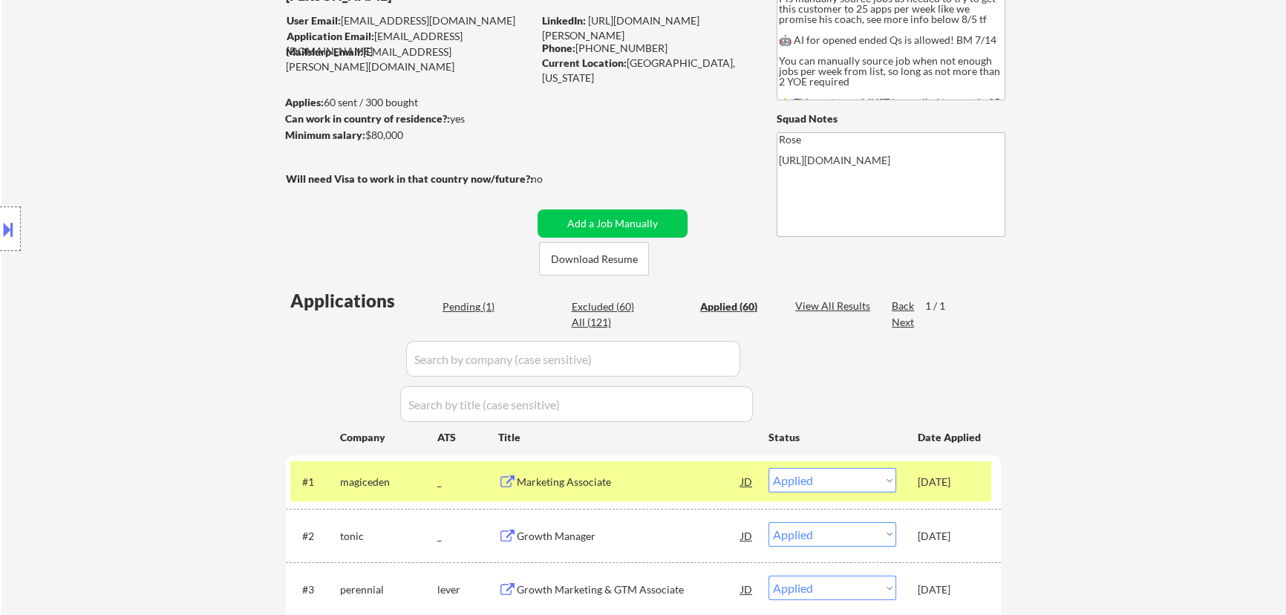
select select ""applied""
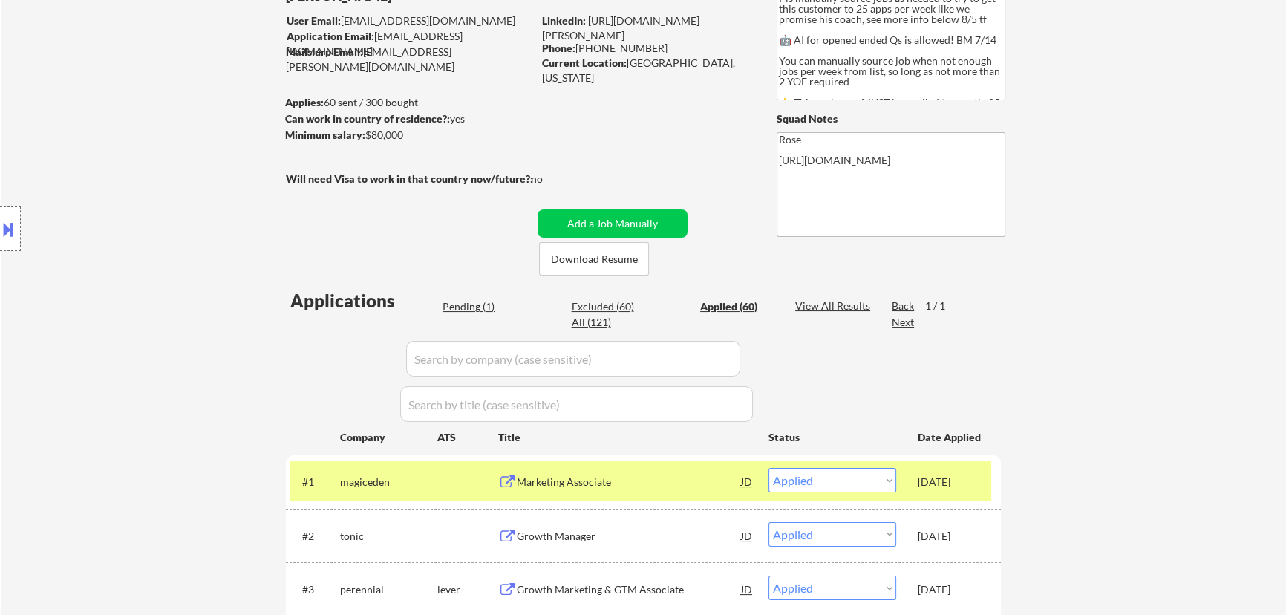
select select ""applied""
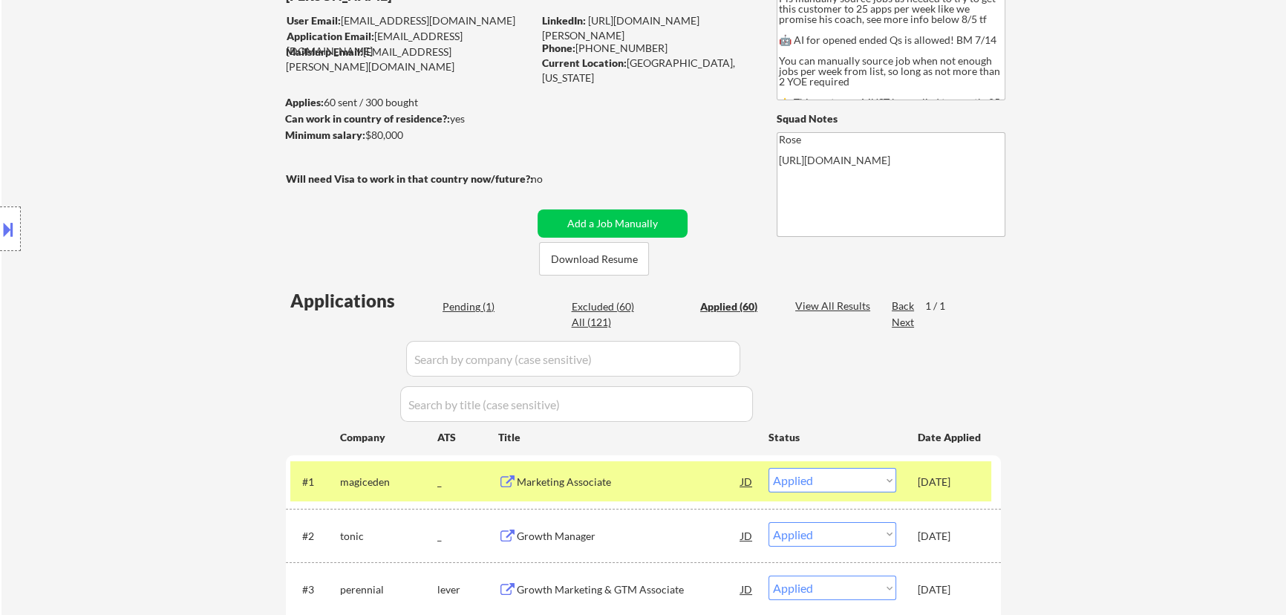
select select ""applied""
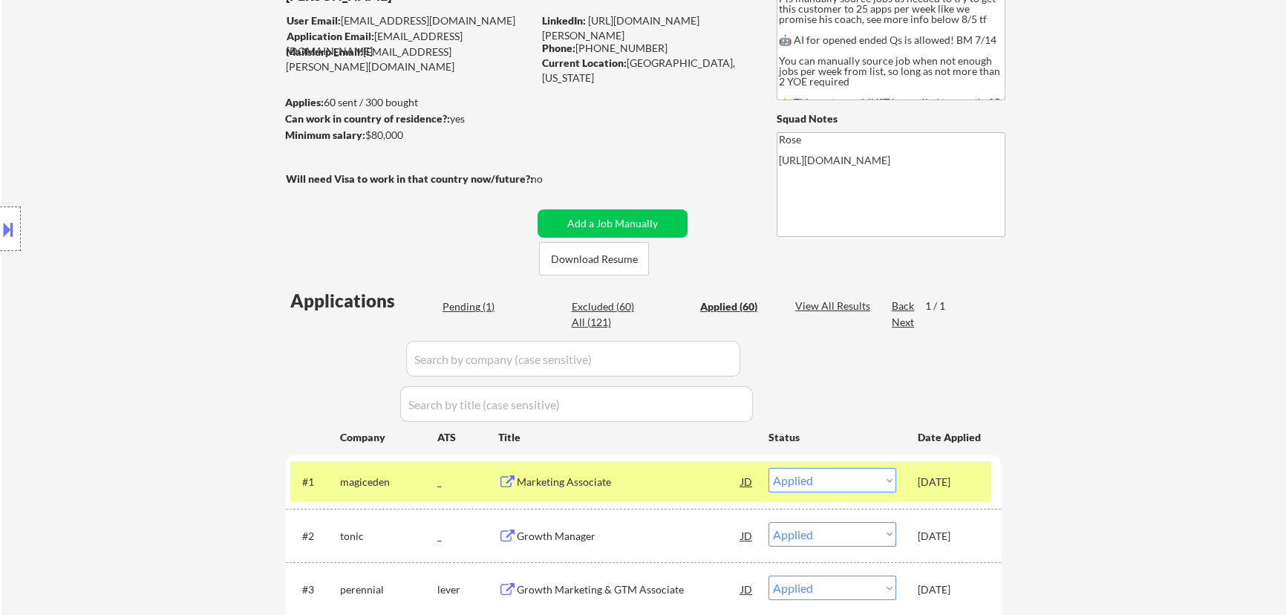
select select ""applied""
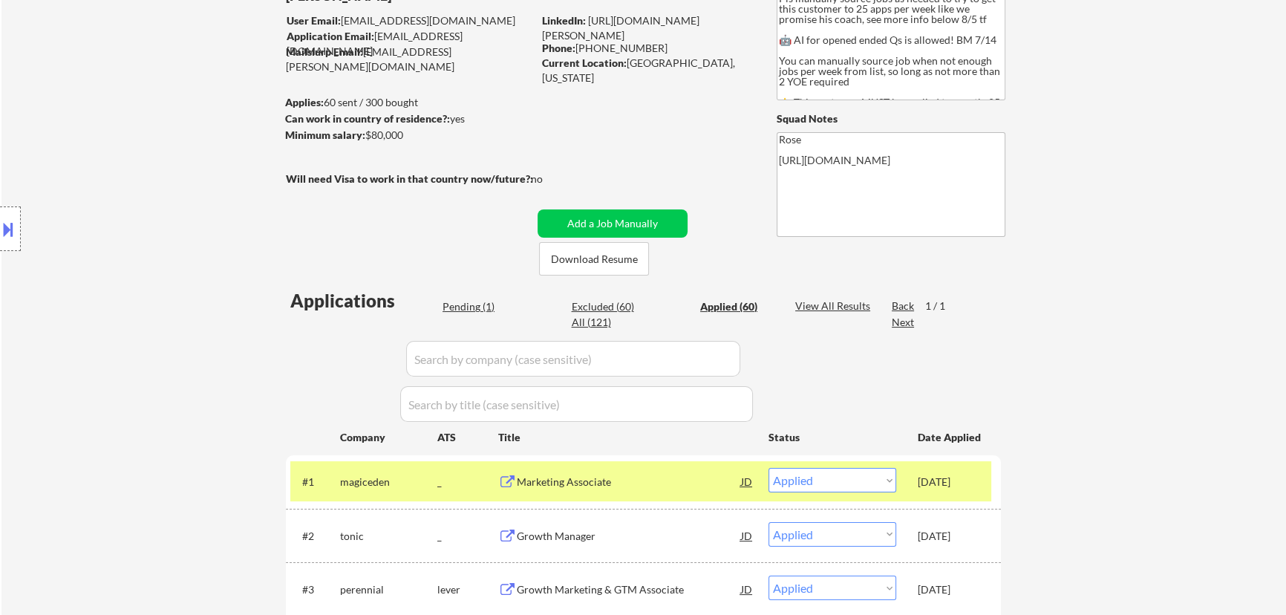
select select ""applied""
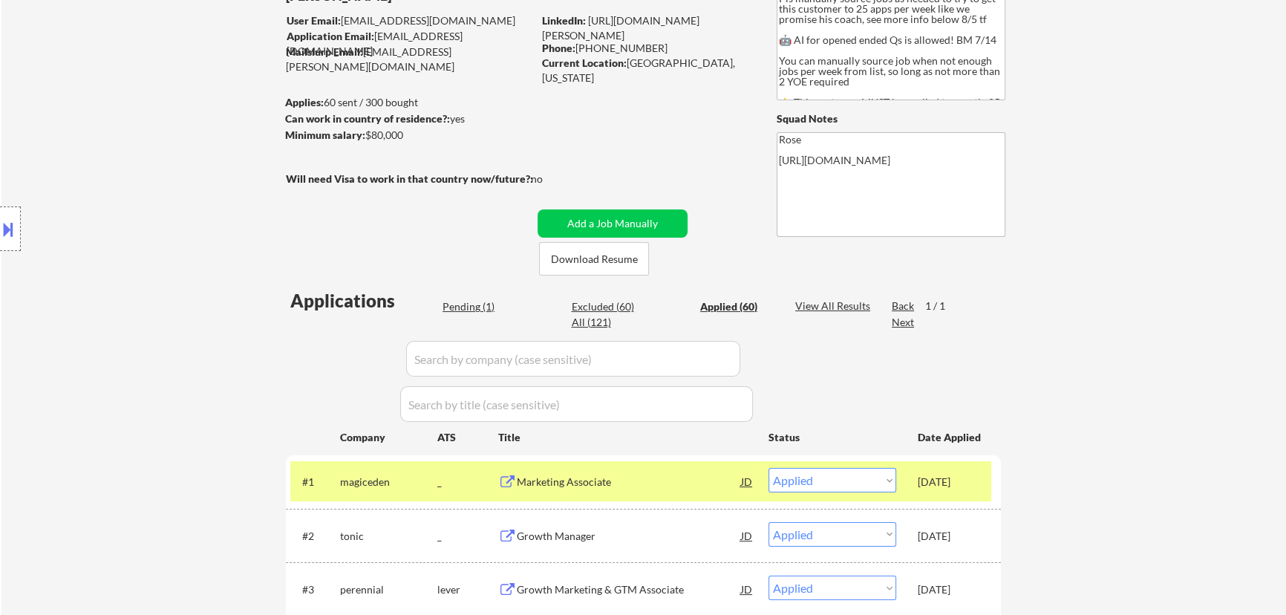
select select ""applied""
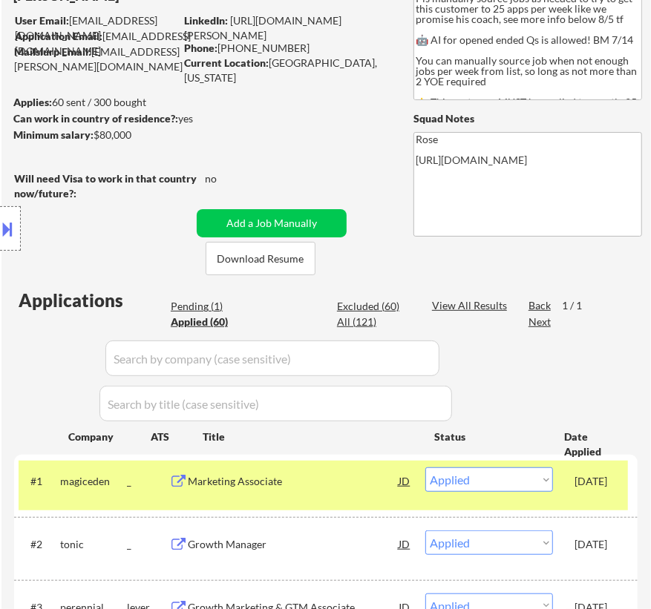
click at [206, 306] on div "Location Inclusions: Here is a list of metro areas, cities, and towns within ap…" at bounding box center [133, 228] width 266 height 275
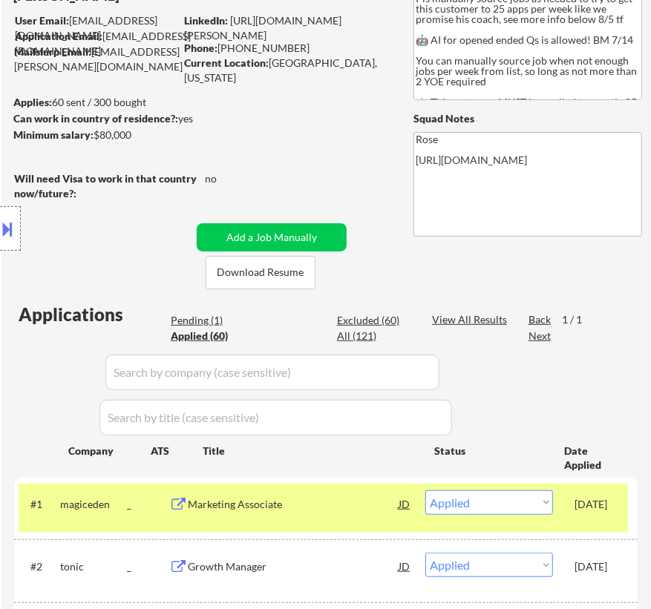
click at [192, 321] on div "Location Inclusions: Here is a list of metro areas, cities, and towns within ap…" at bounding box center [133, 228] width 266 height 275
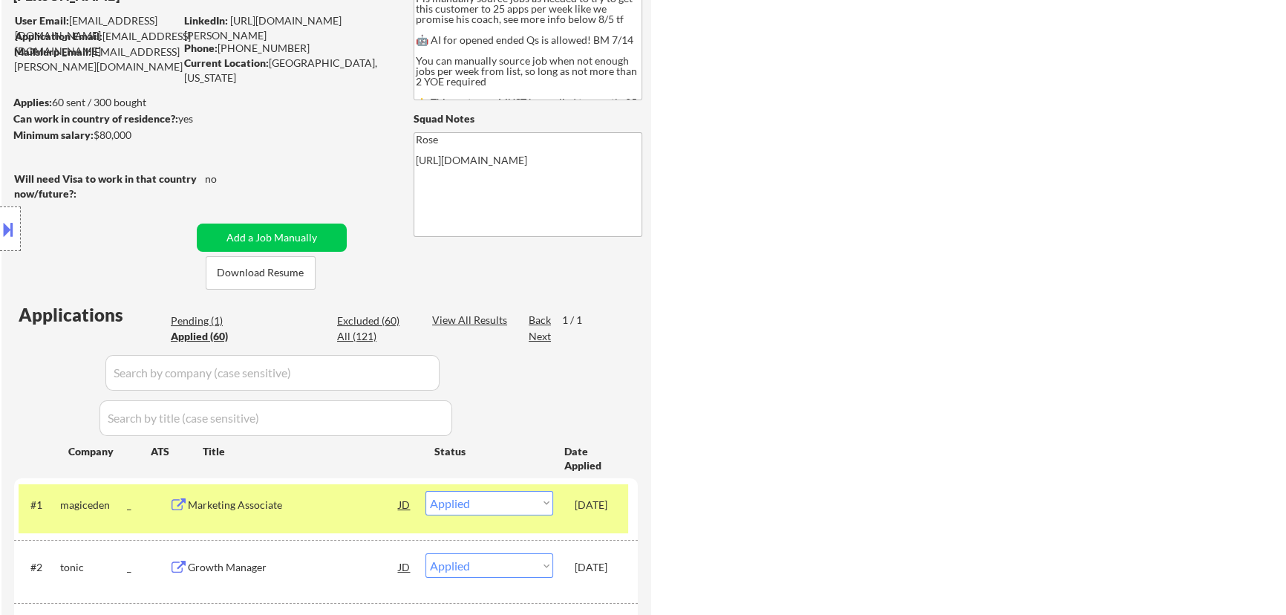
select select ""applied""
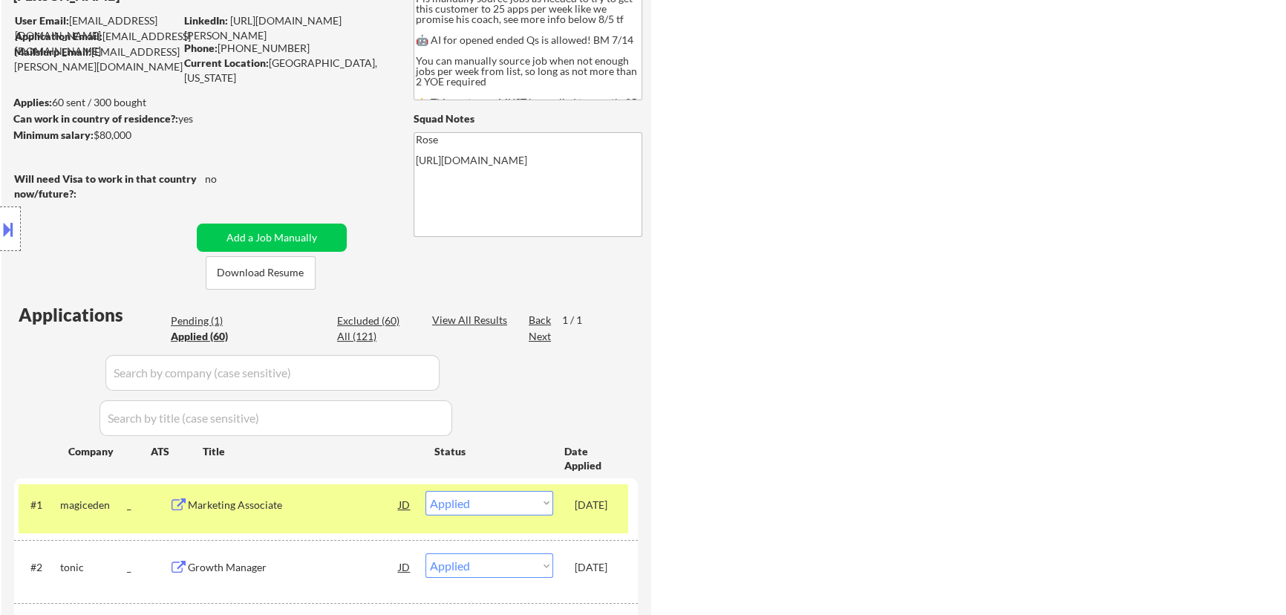
select select ""applied""
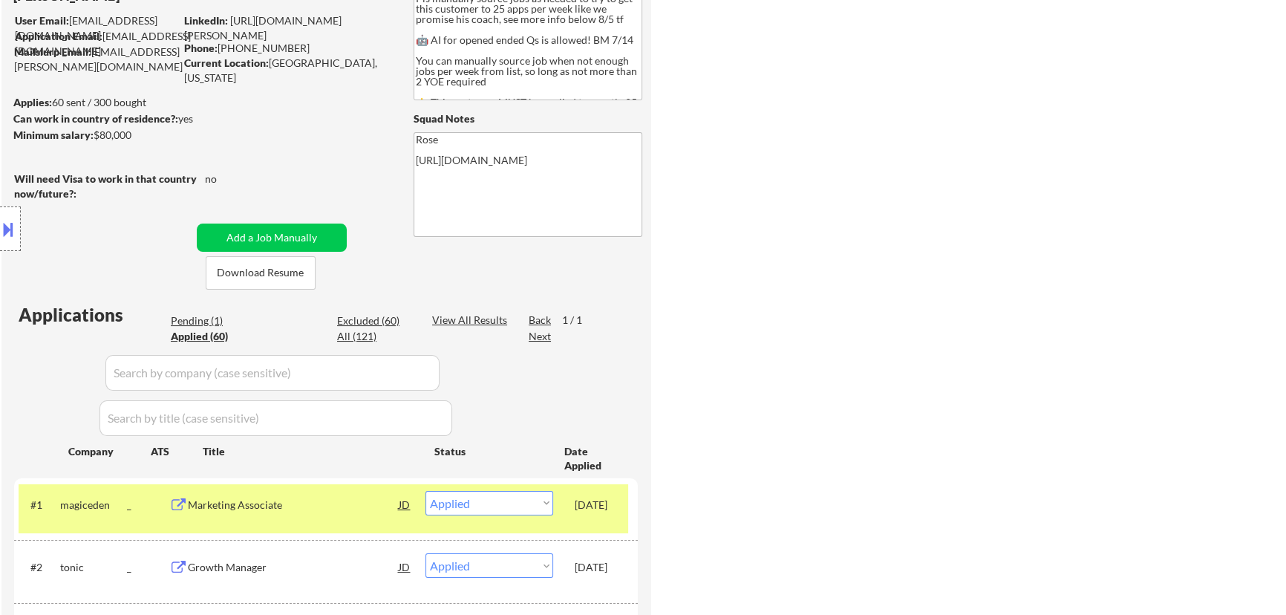
select select ""applied""
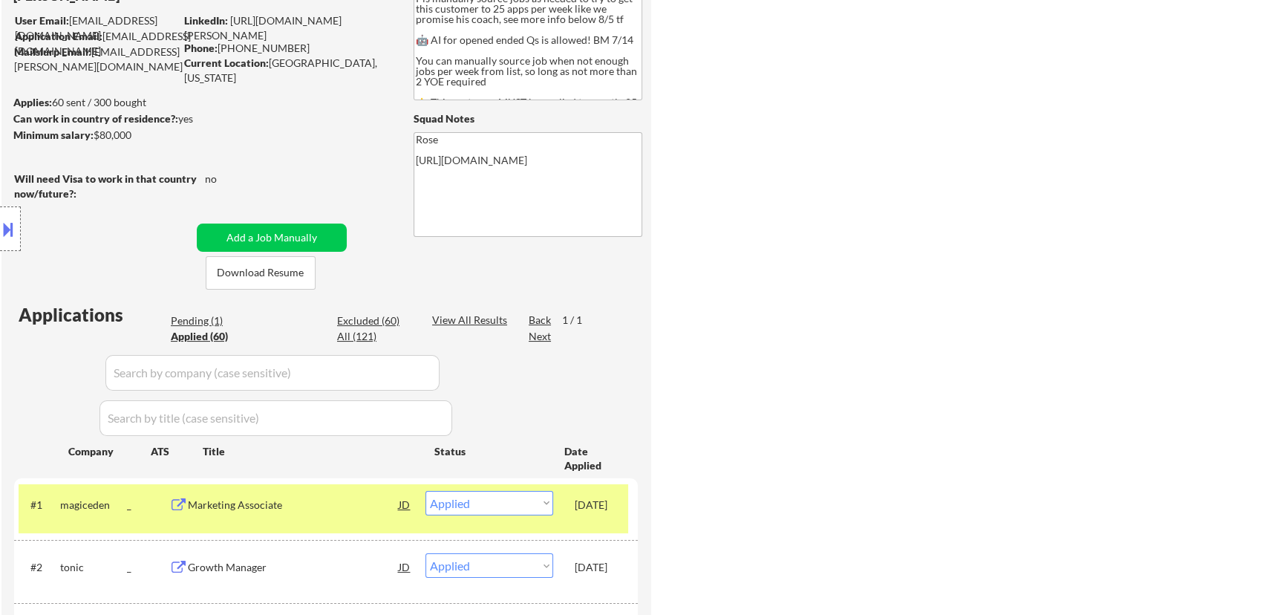
select select ""applied""
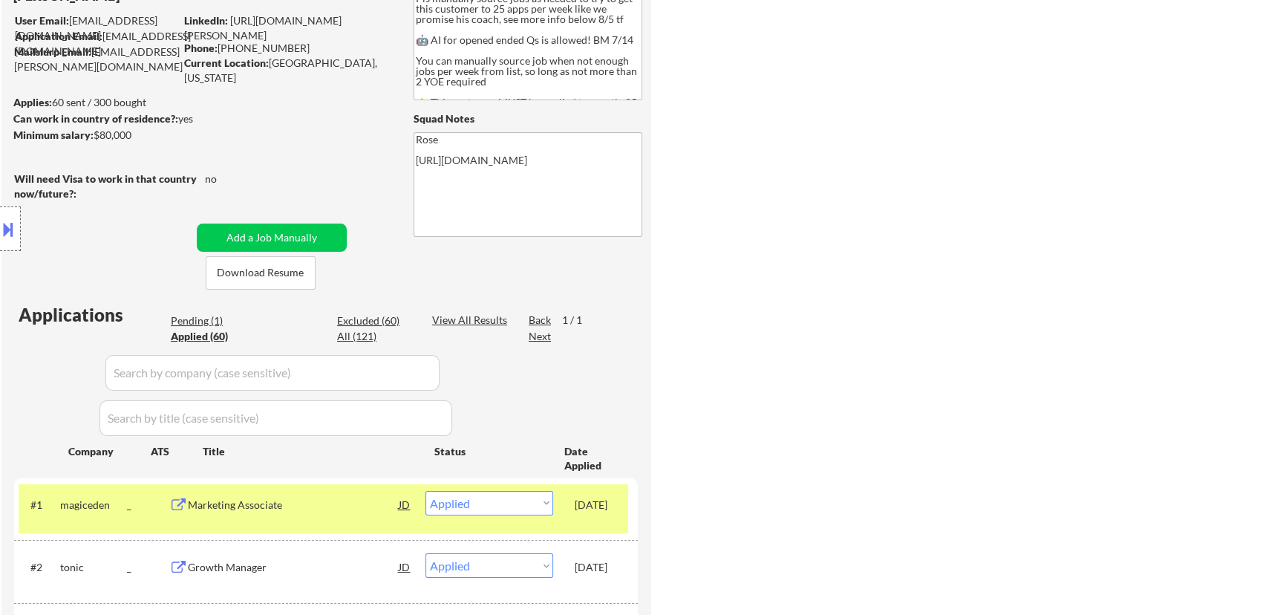
select select ""applied""
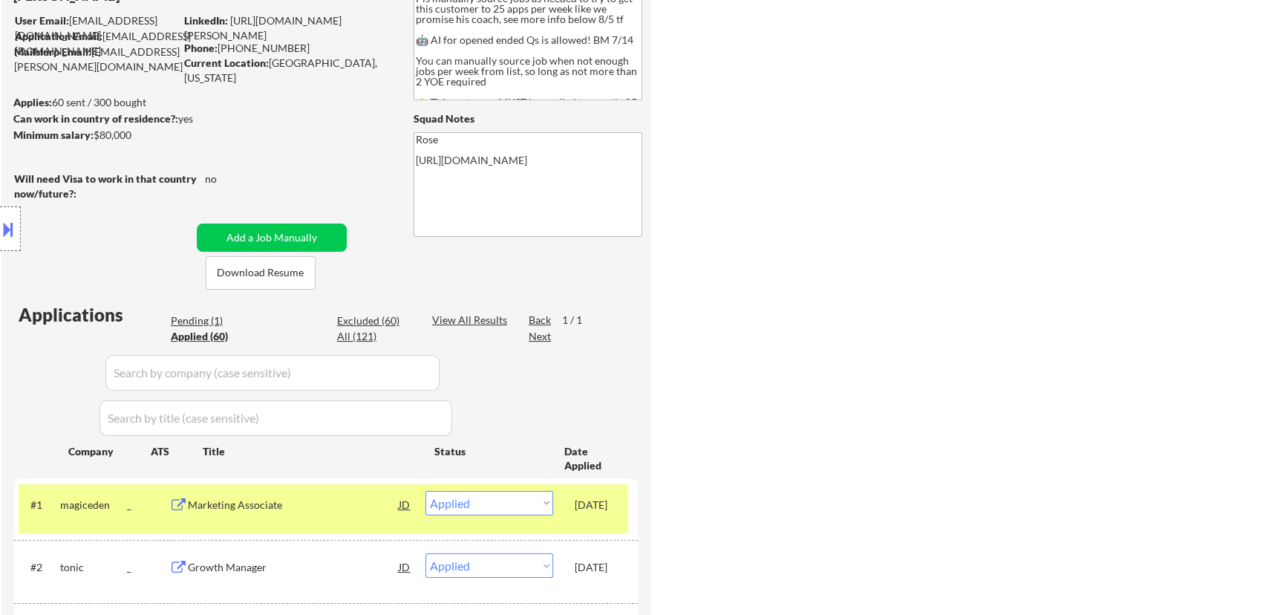
select select ""applied""
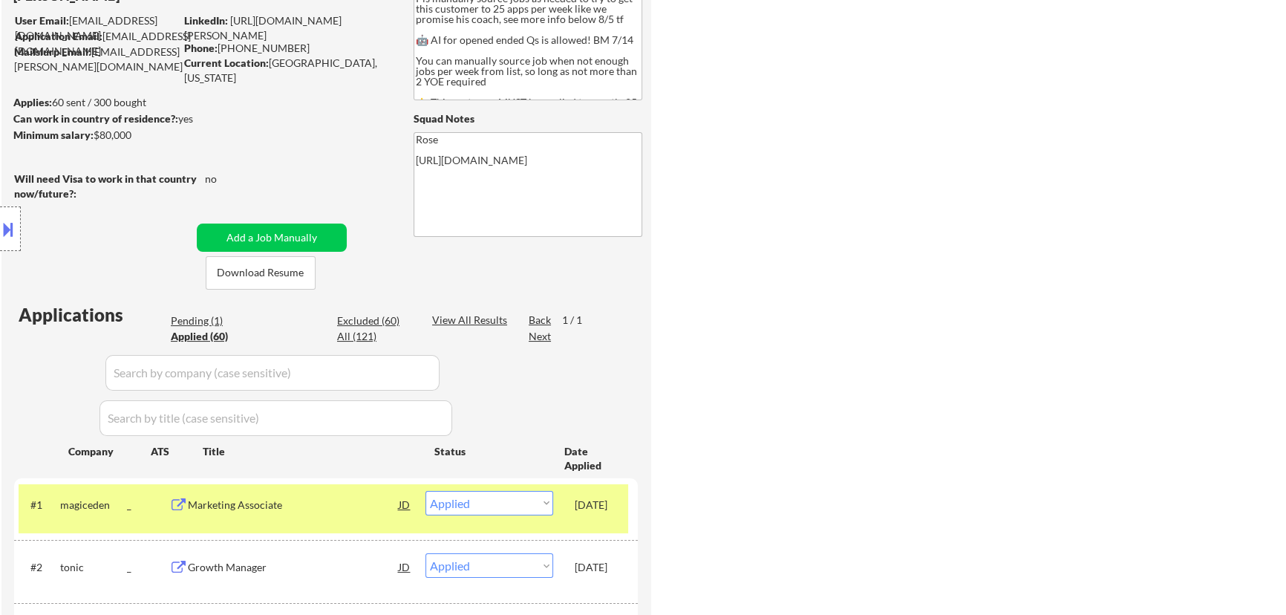
select select ""applied""
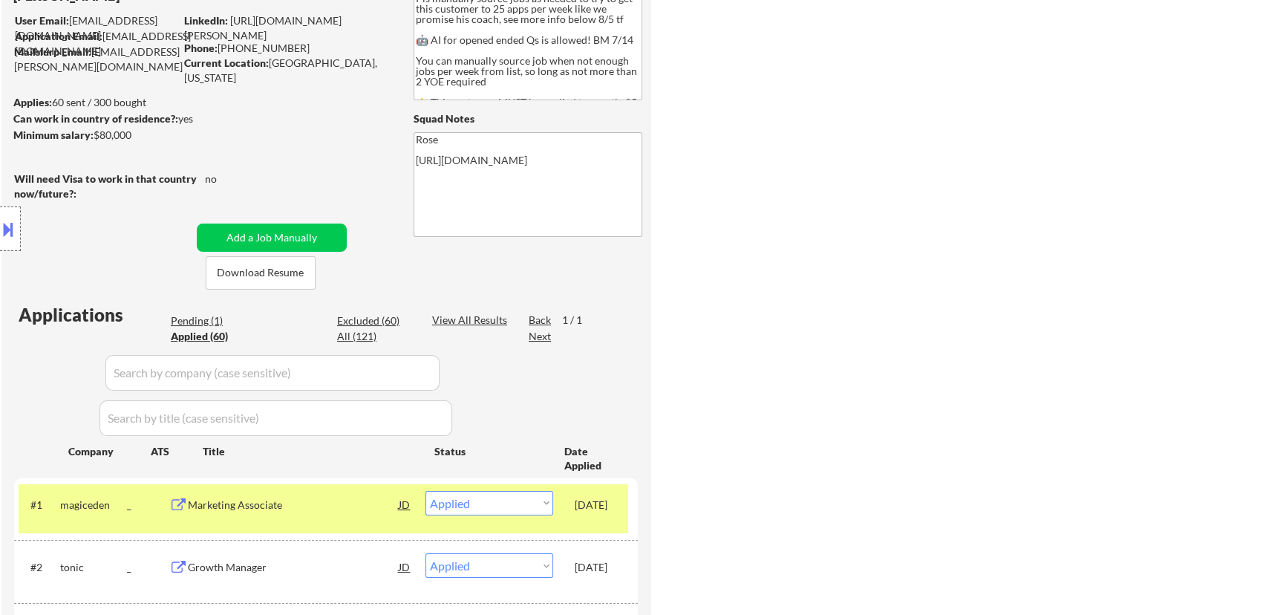
select select ""applied""
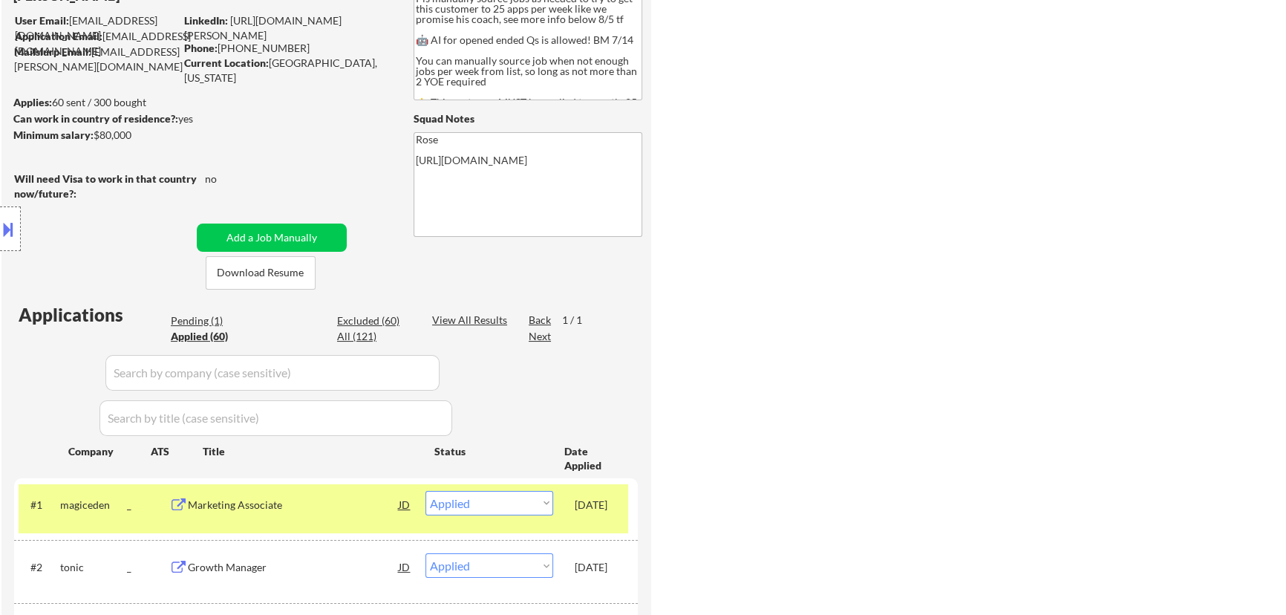
select select ""applied""
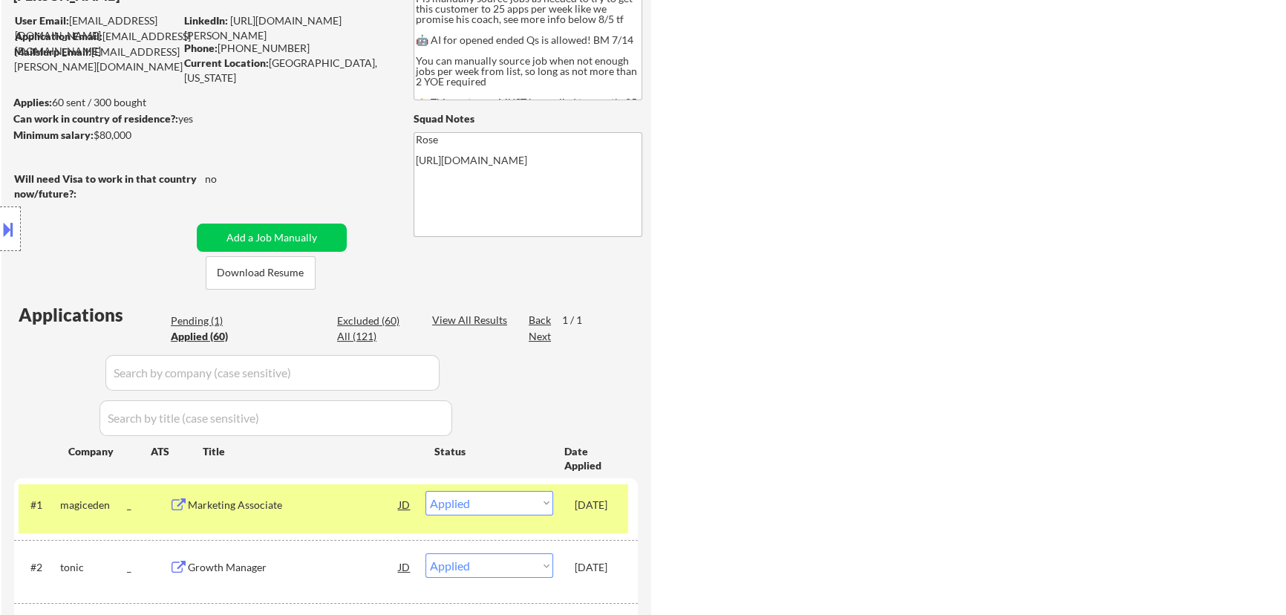
select select ""applied""
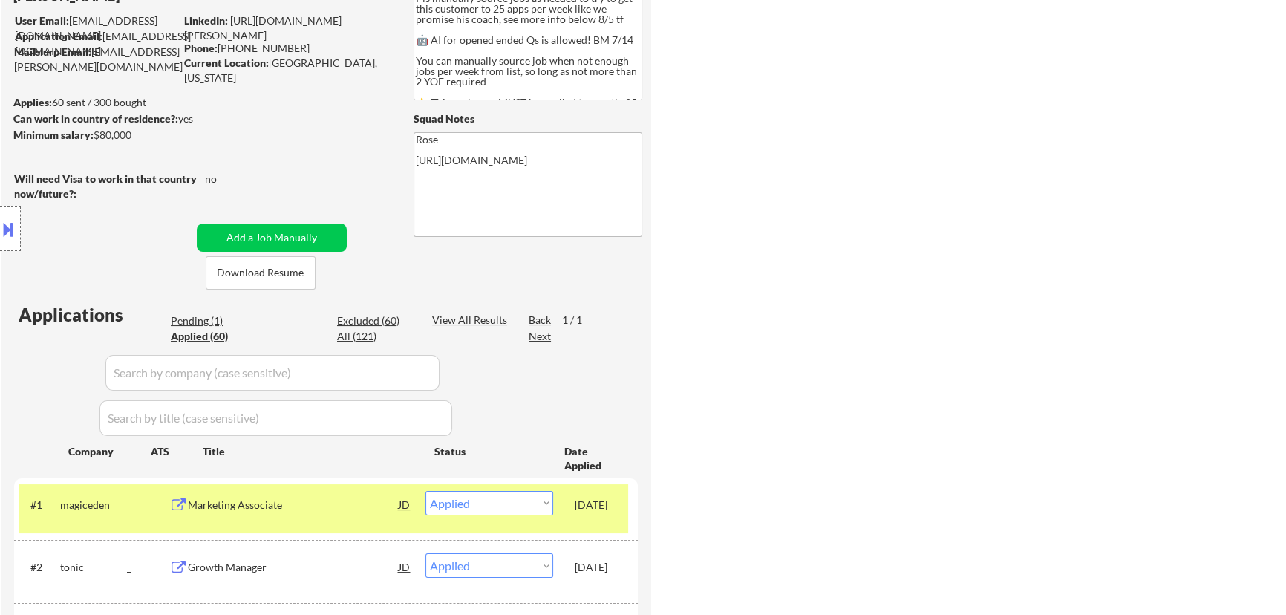
select select ""applied""
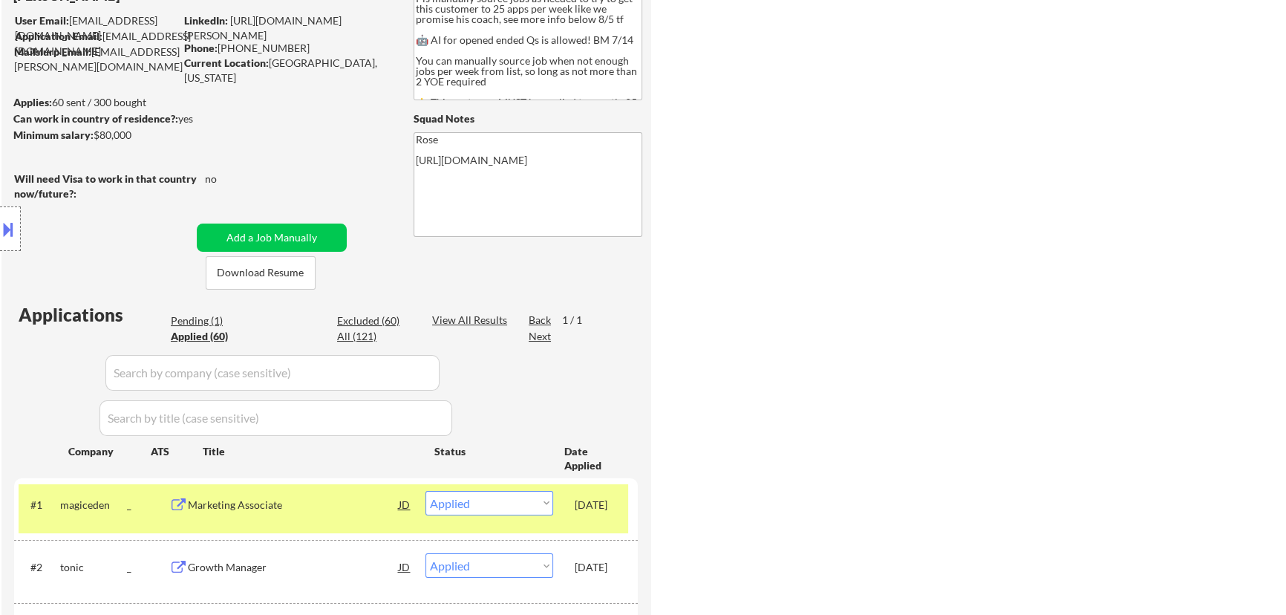
select select ""applied""
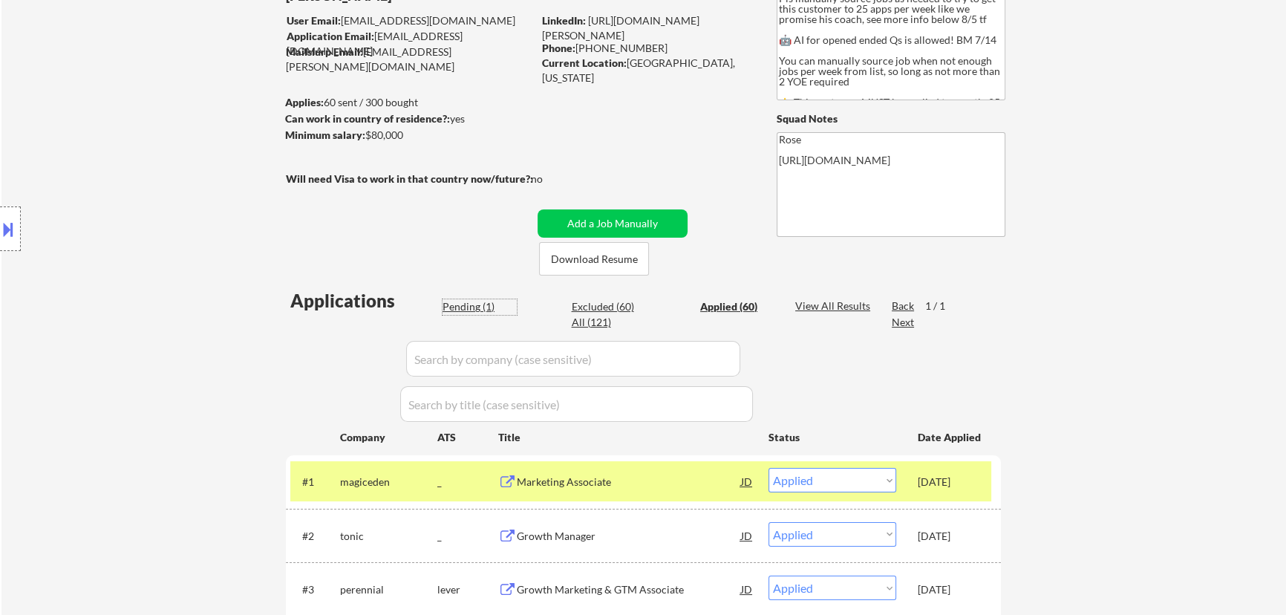
click at [473, 303] on div "Pending (1)" at bounding box center [479, 306] width 74 height 15
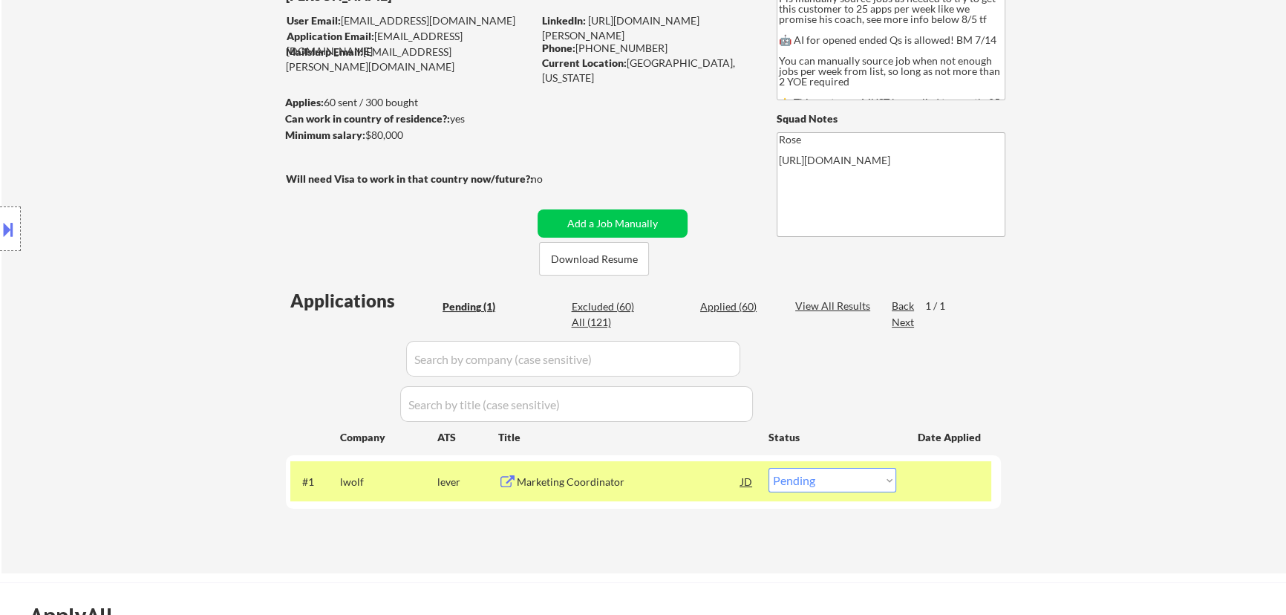
click at [650, 486] on select "Choose an option... Pending Applied Excluded (Questions) Excluded (Expired) Exc…" at bounding box center [832, 480] width 128 height 24
select select ""applied""
click at [650, 468] on select "Choose an option... Pending Applied Excluded (Questions) Excluded (Expired) Exc…" at bounding box center [832, 480] width 128 height 24
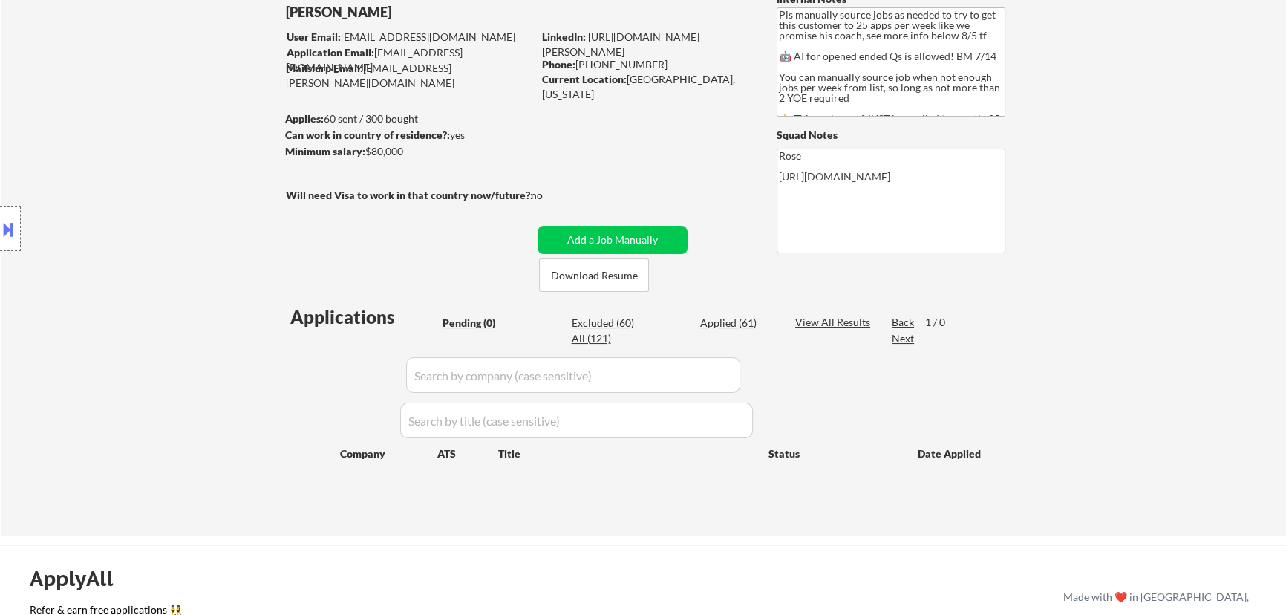
scroll to position [0, 0]
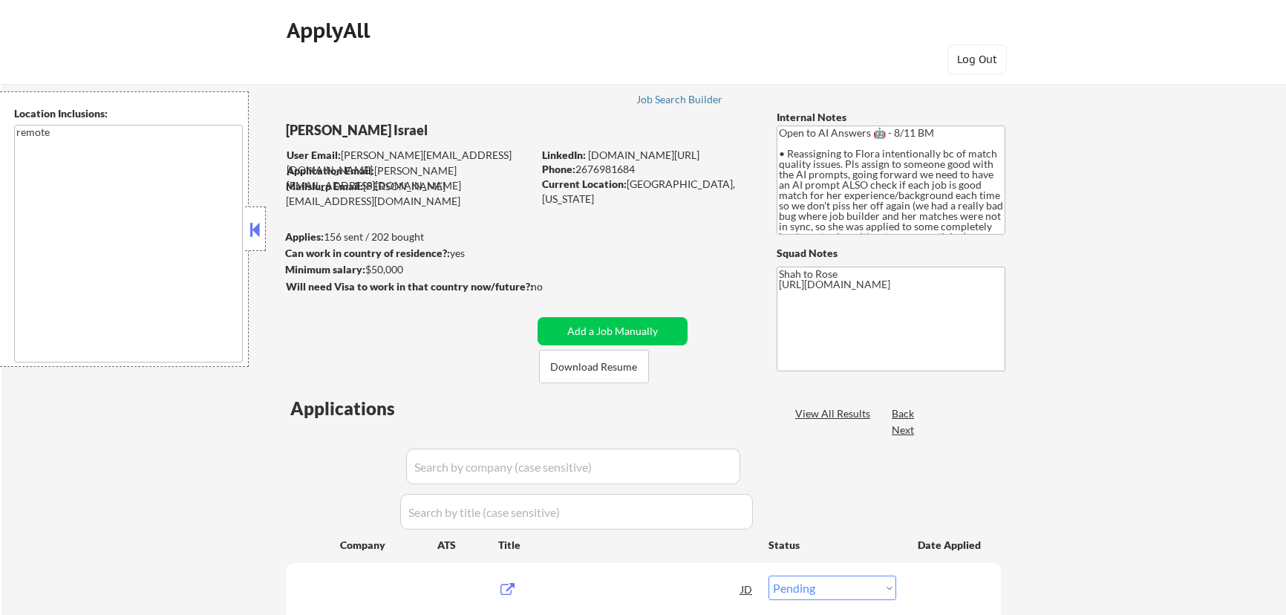
select select ""pending""
click at [247, 232] on button at bounding box center [255, 229] width 16 height 22
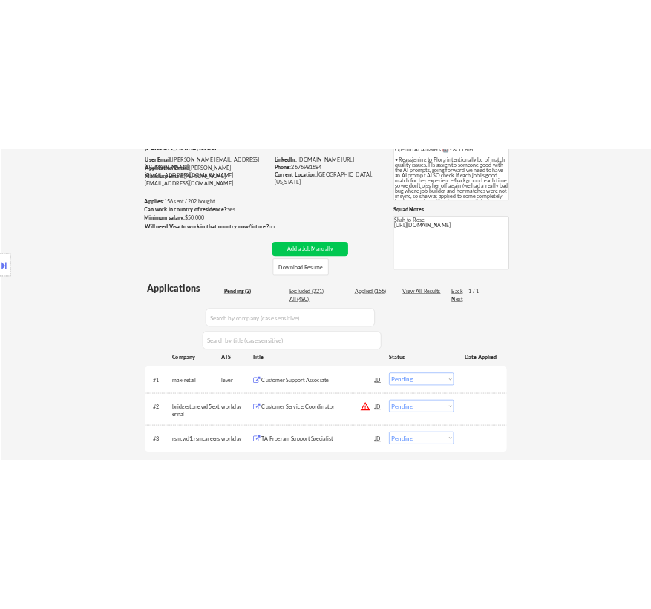
scroll to position [134, 0]
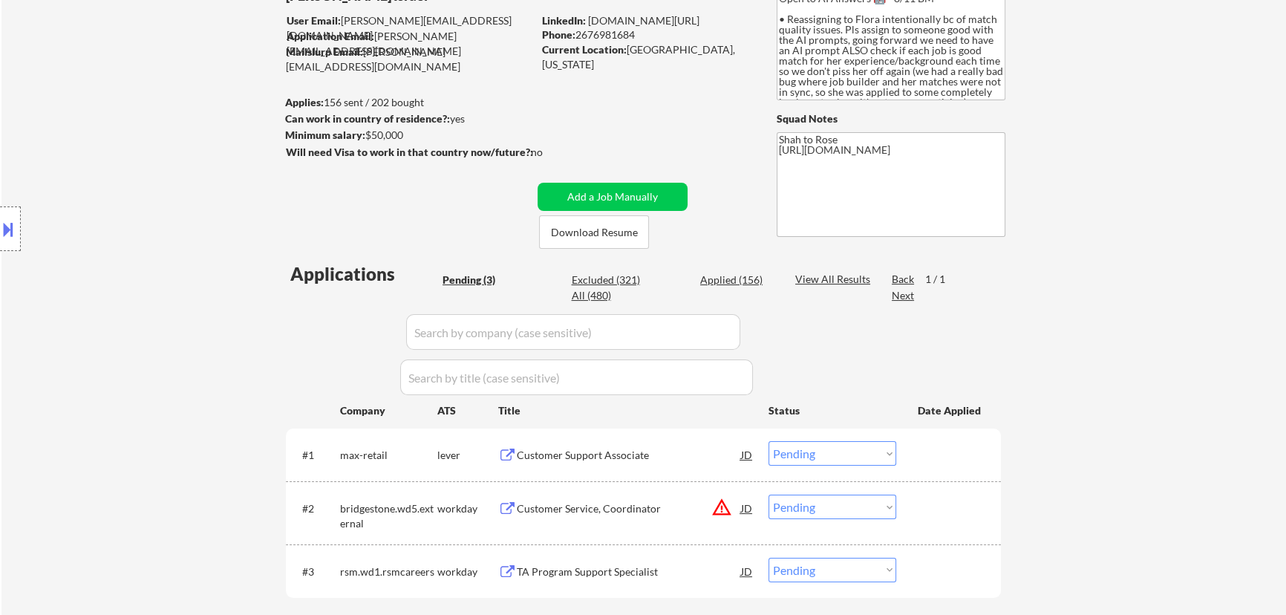
click at [621, 452] on div "Customer Support Associate" at bounding box center [629, 455] width 224 height 15
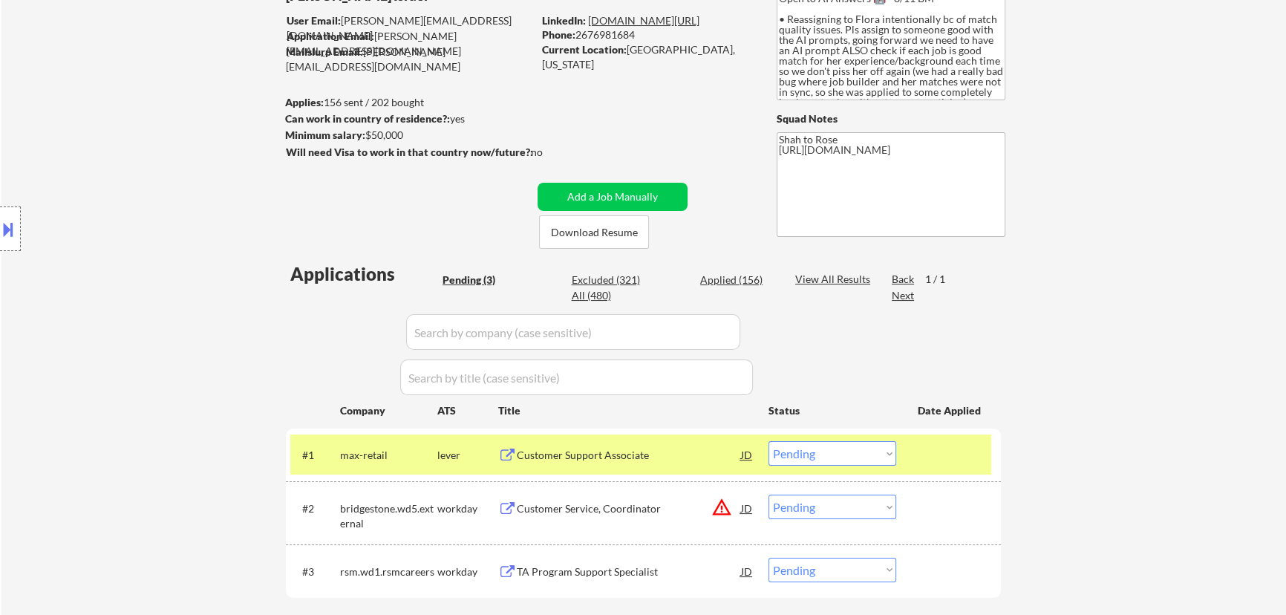
select select ""pending""
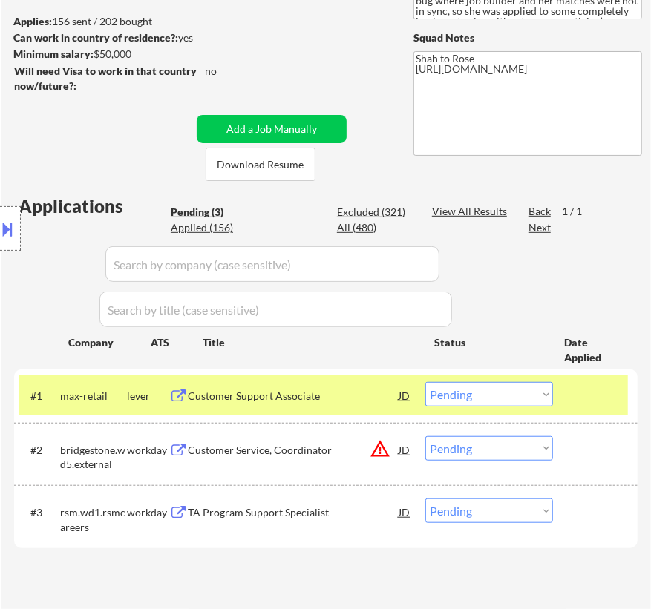
scroll to position [337, 0]
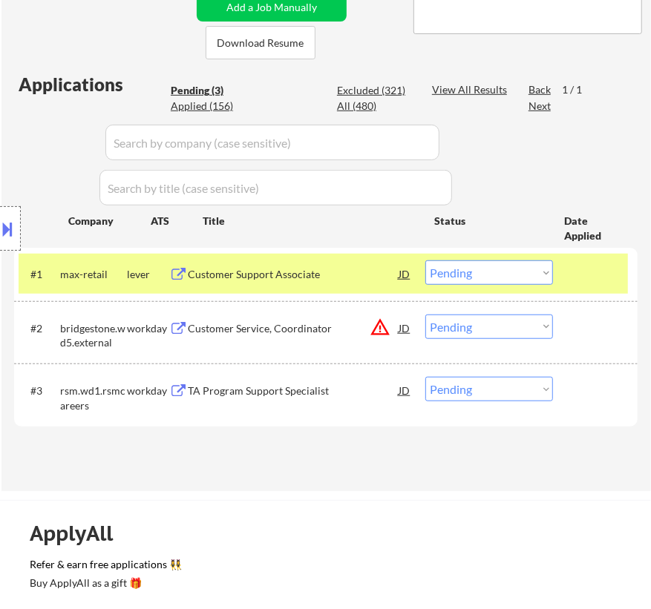
click at [529, 278] on select "Choose an option... Pending Applied Excluded (Questions) Excluded (Expired) Exc…" at bounding box center [489, 273] width 128 height 24
click at [425, 261] on select "Choose an option... Pending Applied Excluded (Questions) Excluded (Expired) Exc…" at bounding box center [489, 273] width 128 height 24
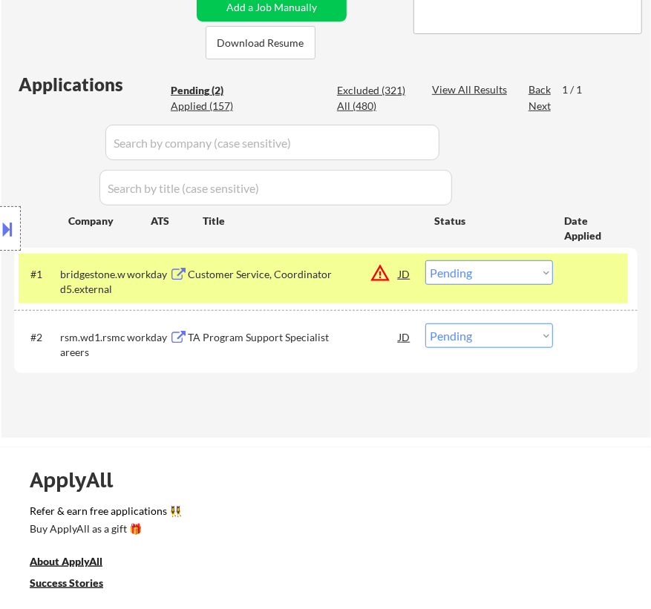
click at [336, 278] on div "Customer Service, Coordinator" at bounding box center [293, 274] width 211 height 15
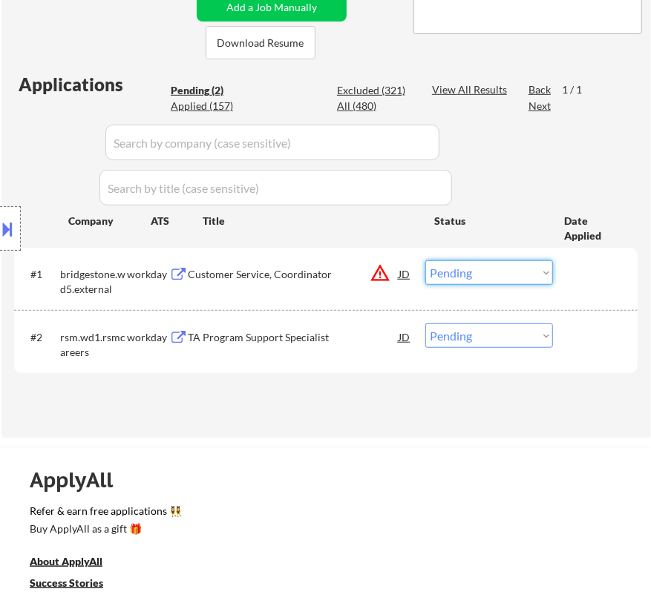
click at [513, 267] on select "Choose an option... Pending Applied Excluded (Questions) Excluded (Expired) Exc…" at bounding box center [489, 273] width 128 height 24
click at [425, 261] on select "Choose an option... Pending Applied Excluded (Questions) Excluded (Expired) Exc…" at bounding box center [489, 273] width 128 height 24
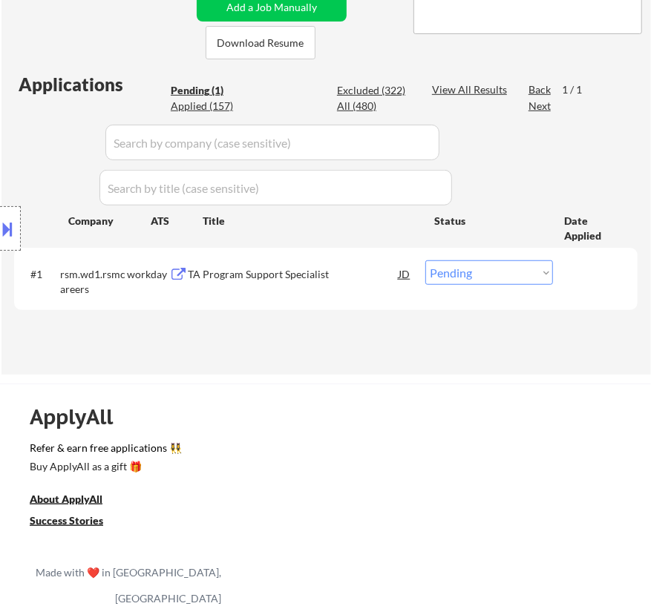
click at [283, 287] on div "#1 rsm.wd1.rsmcareers workday TA Program Support Specialist JD warning_amber Ch…" at bounding box center [323, 278] width 609 height 49
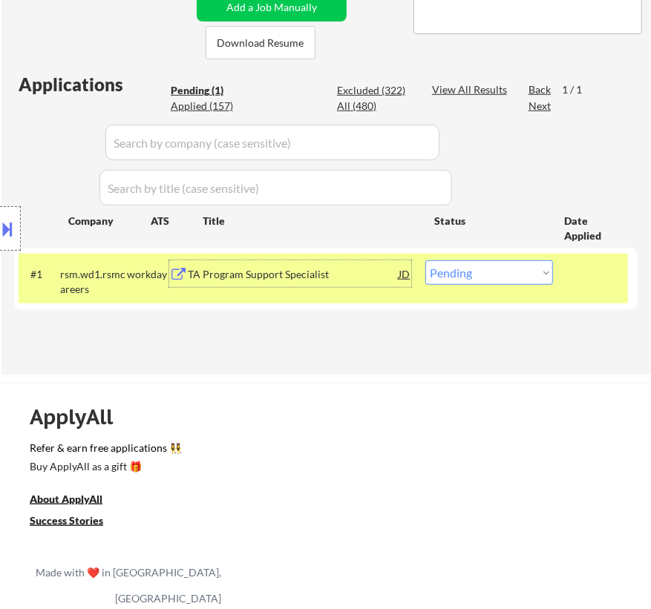
click at [288, 272] on div "TA Program Support Specialist" at bounding box center [293, 274] width 211 height 15
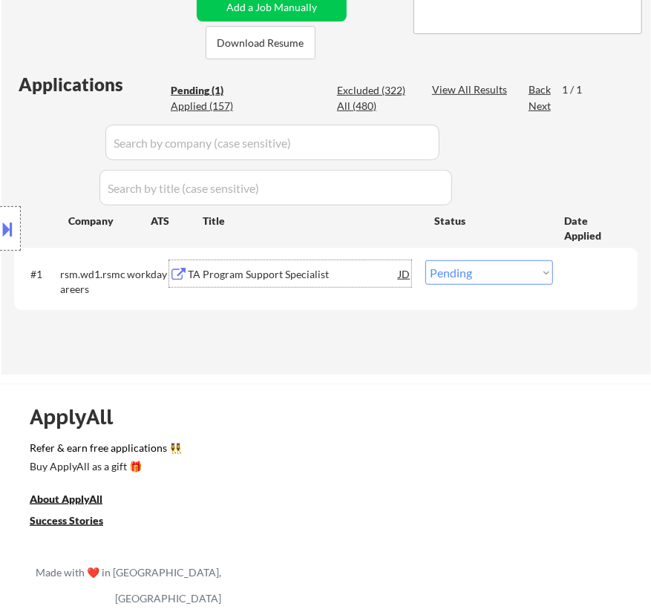
click at [475, 276] on select "Choose an option... Pending Applied Excluded (Questions) Excluded (Expired) Exc…" at bounding box center [489, 273] width 128 height 24
select select ""applied""
click at [425, 261] on select "Choose an option... Pending Applied Excluded (Questions) Excluded (Expired) Exc…" at bounding box center [489, 273] width 128 height 24
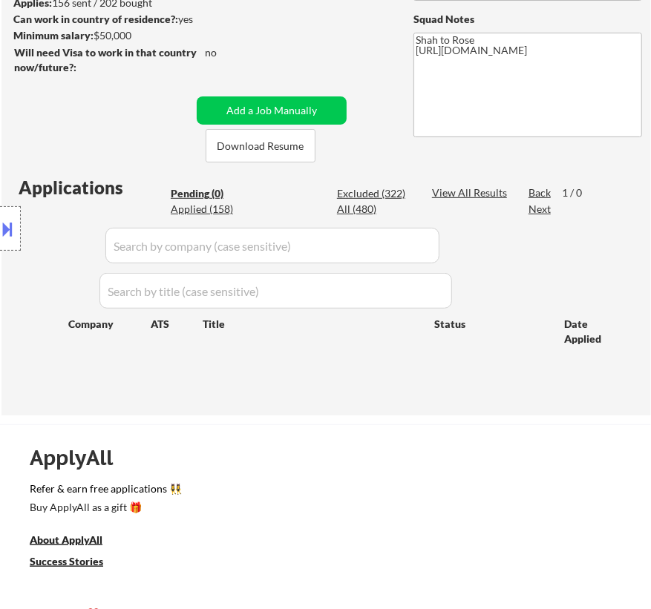
scroll to position [202, 0]
